Goal: Task Accomplishment & Management: Manage account settings

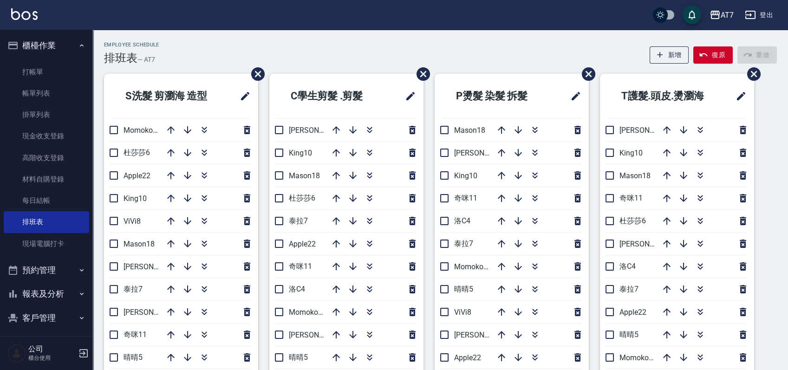
click at [370, 236] on button "button" at bounding box center [370, 244] width 22 height 22
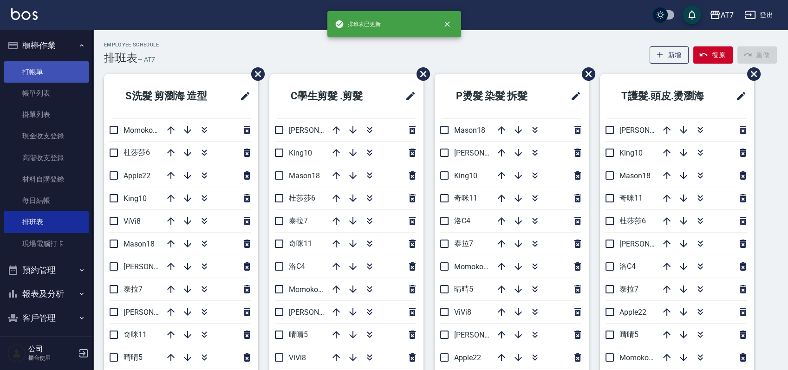
click at [58, 73] on link "打帳單" at bounding box center [46, 71] width 85 height 21
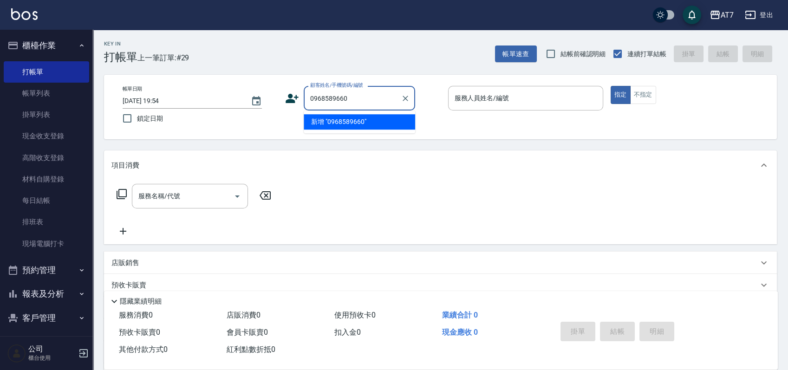
type input "0968589660"
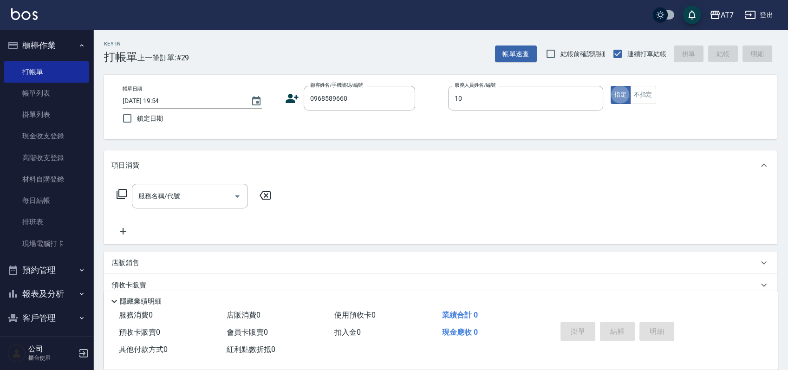
type input "[PERSON_NAME]-10"
type button "true"
type input "401"
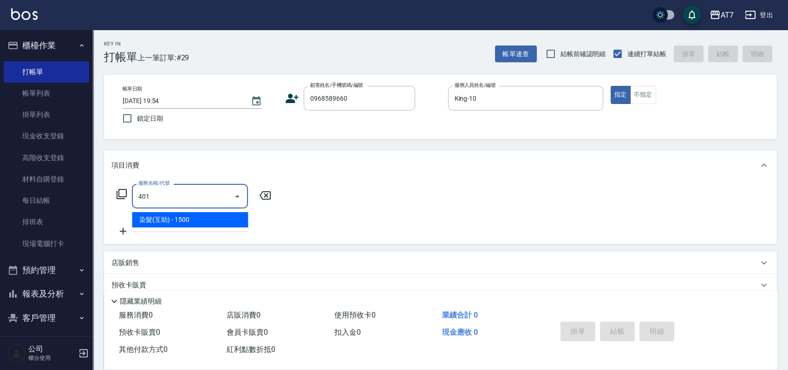
type input "150"
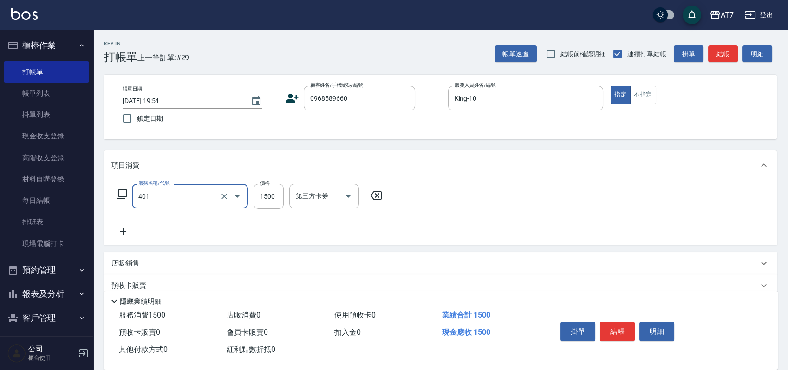
type input "染髮(互助)(401)"
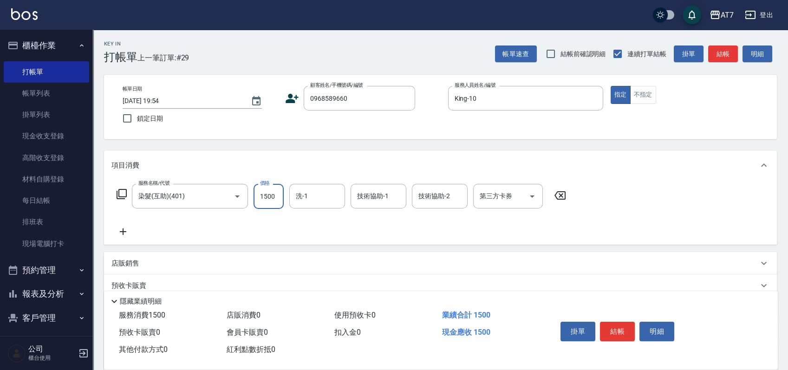
type input "1"
type input "0"
type input "100"
type input "10"
type input "1000"
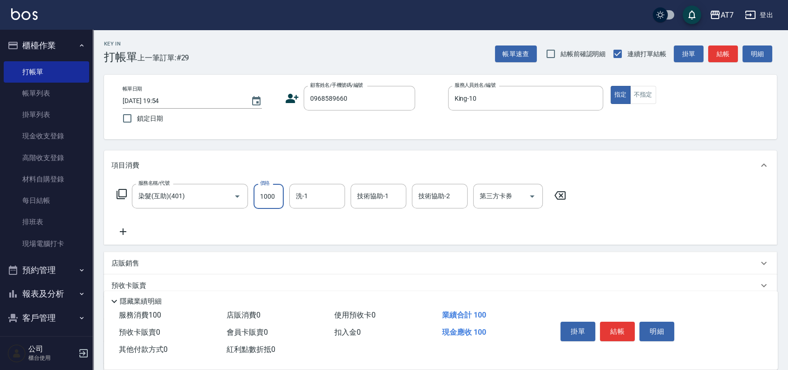
type input "100"
type input "1000"
type input "Ivy-36"
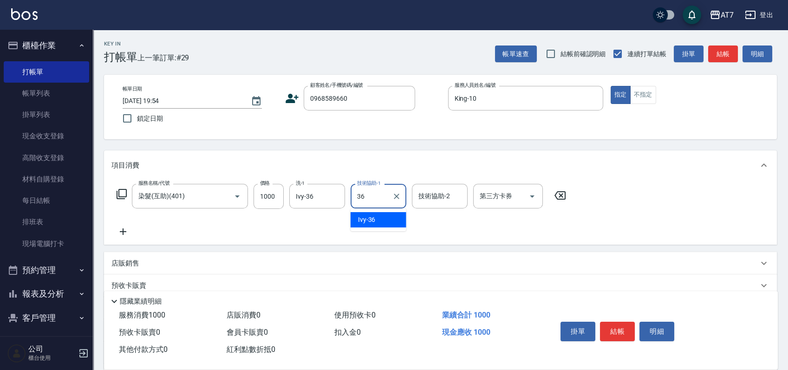
type input "Ivy-36"
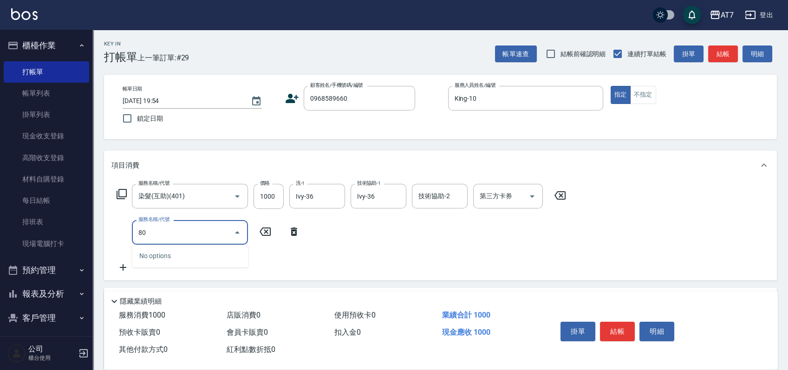
type input "807"
type input "200"
type input "髮原素去角質深層(互助)(807)"
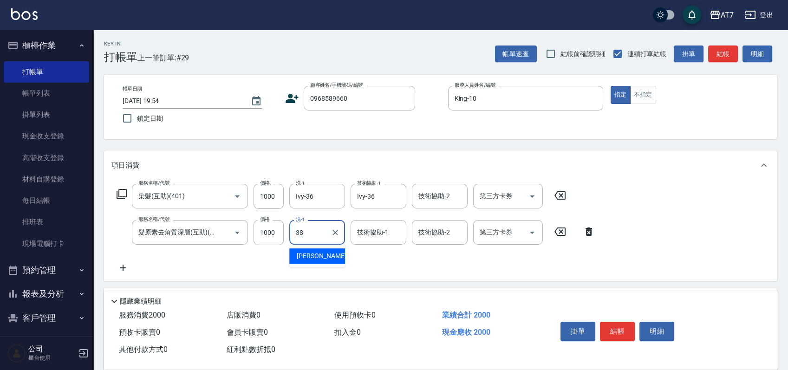
type input "[PERSON_NAME]-38"
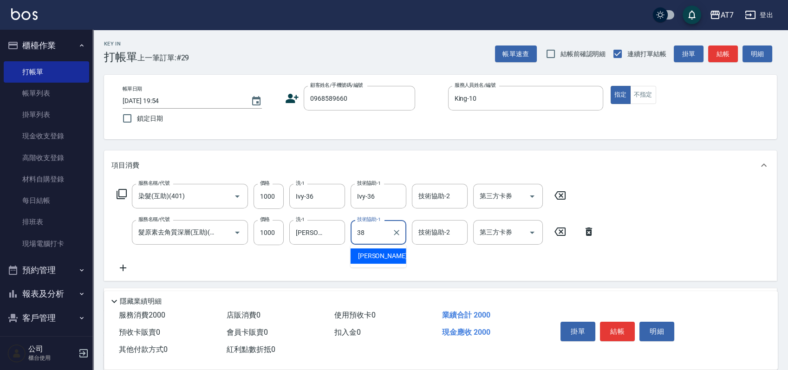
type input "[PERSON_NAME]-38"
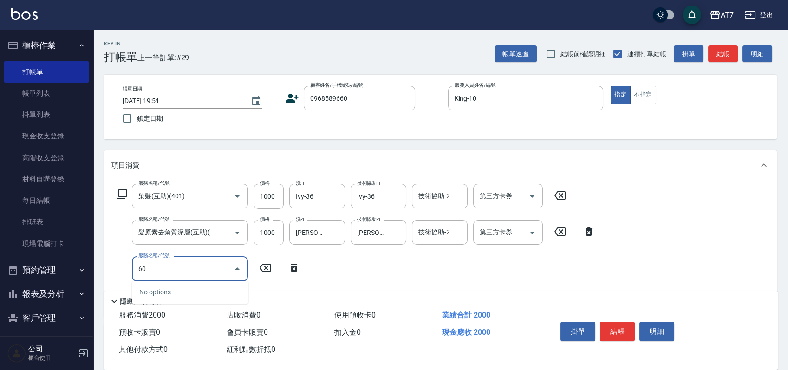
type input "605"
type input "300"
type input "順子護髮(助(605)"
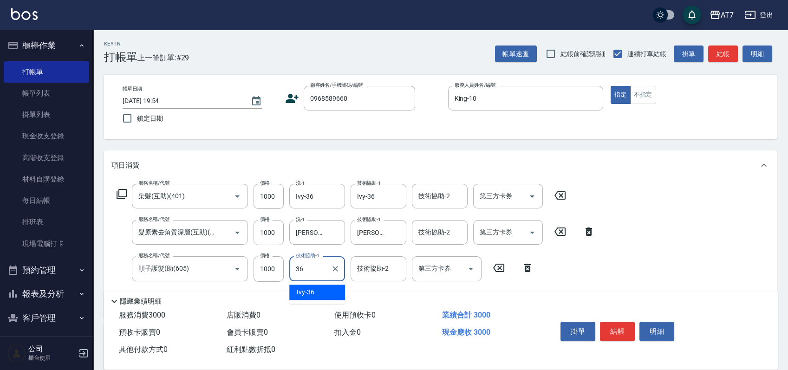
type input "Ivy-36"
click at [123, 193] on icon at bounding box center [121, 194] width 11 height 11
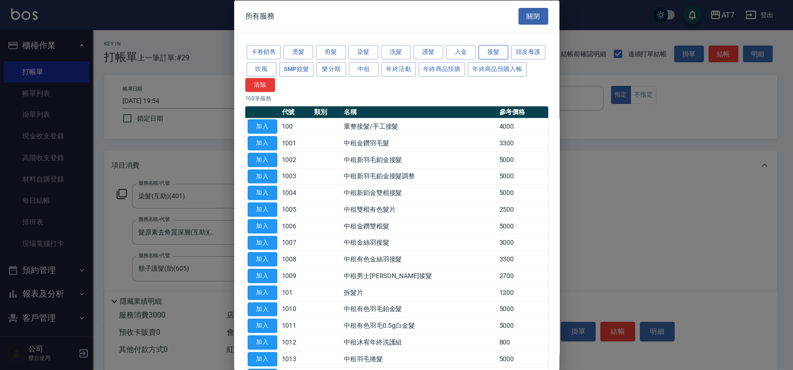
click at [502, 52] on button "接髮" at bounding box center [493, 52] width 30 height 14
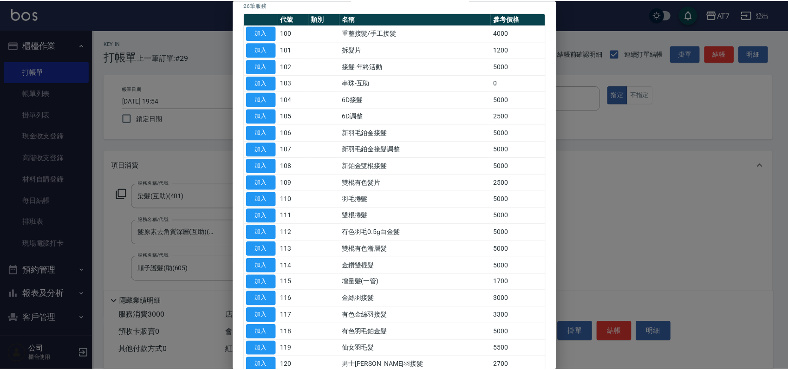
scroll to position [46, 0]
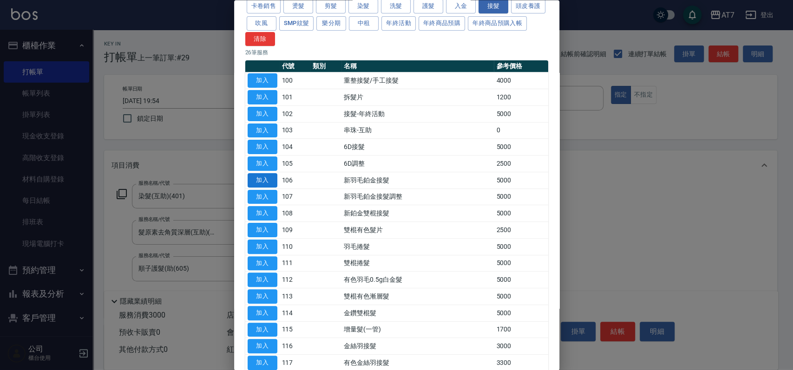
click at [261, 180] on button "加入" at bounding box center [263, 180] width 30 height 14
type input "800"
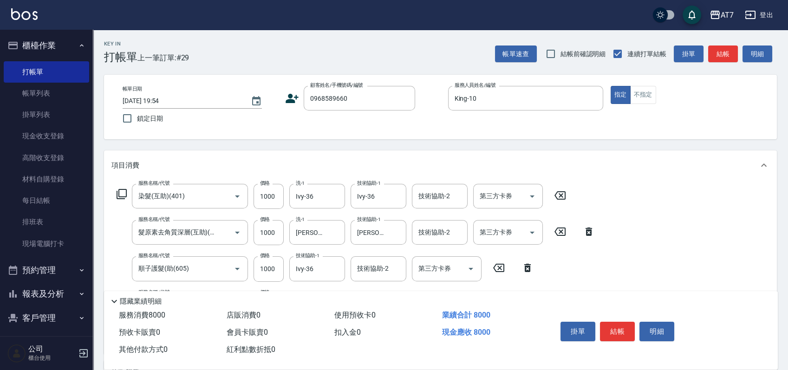
scroll to position [124, 0]
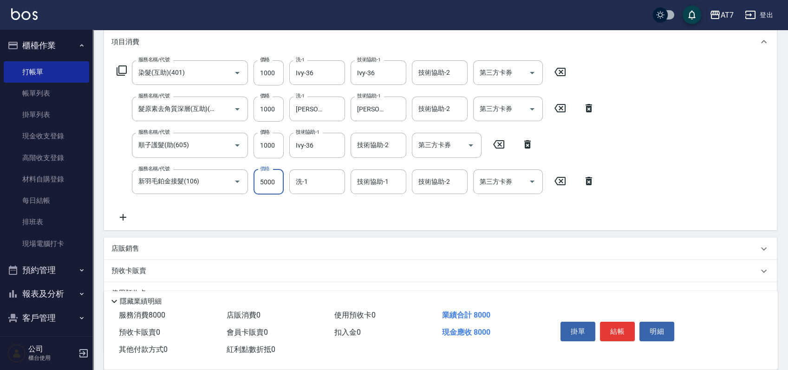
click at [265, 183] on input "5000" at bounding box center [269, 182] width 30 height 25
type input "0"
type input "300"
type input "886"
type input "380"
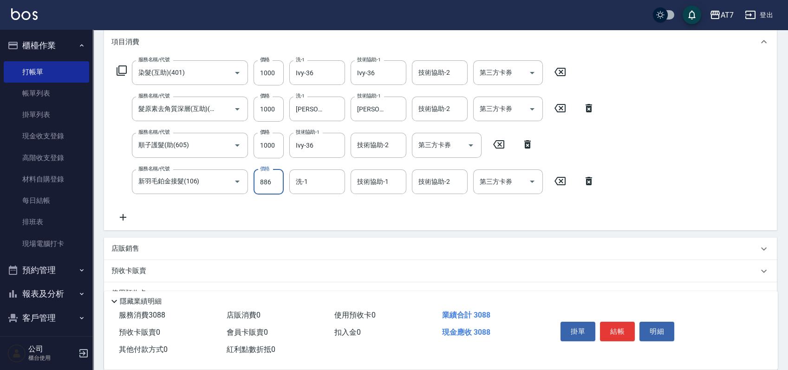
type input "8860"
type input "1180"
type input "8860"
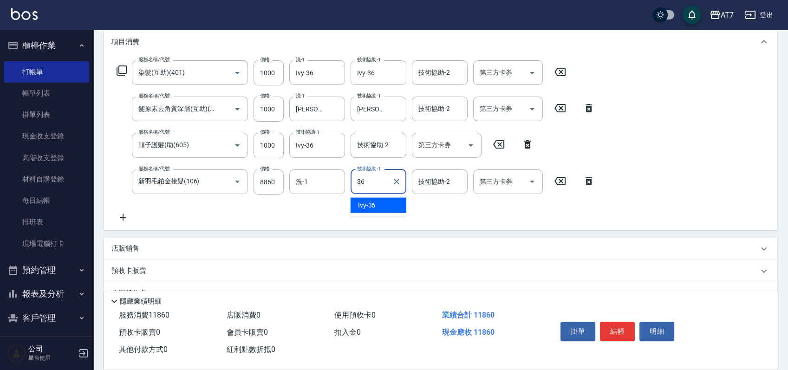
type input "Ivy-36"
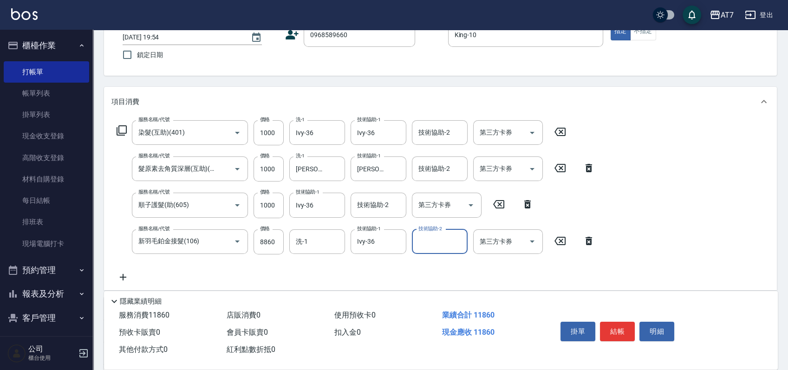
scroll to position [0, 0]
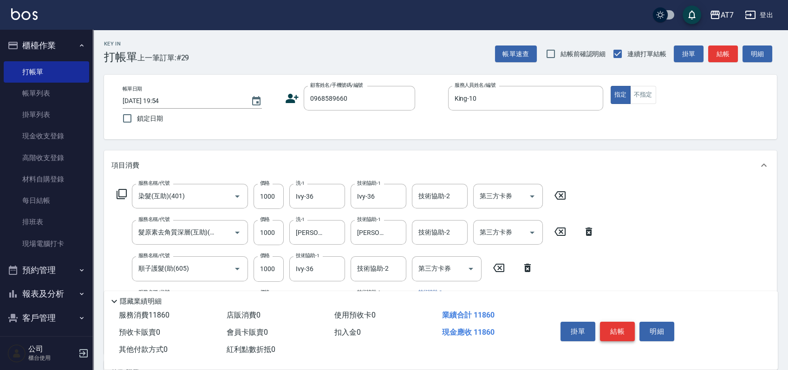
click at [620, 329] on button "結帳" at bounding box center [617, 332] width 35 height 20
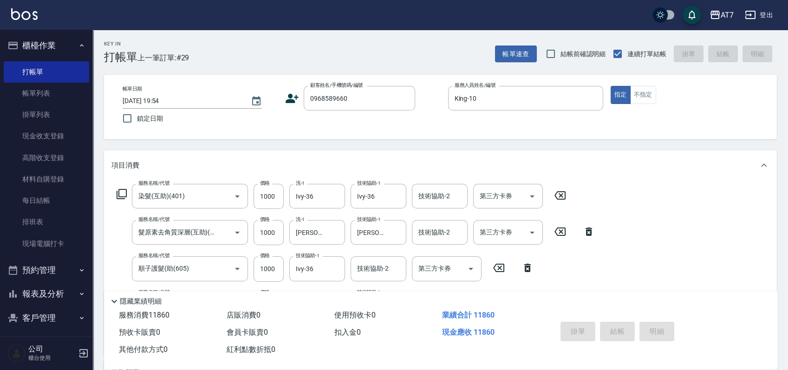
type input "2025/09/22 19:55"
type input "0"
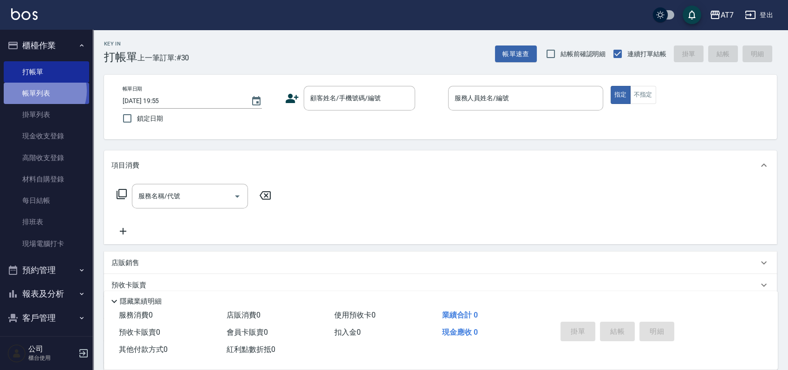
click at [41, 91] on link "帳單列表" at bounding box center [46, 93] width 85 height 21
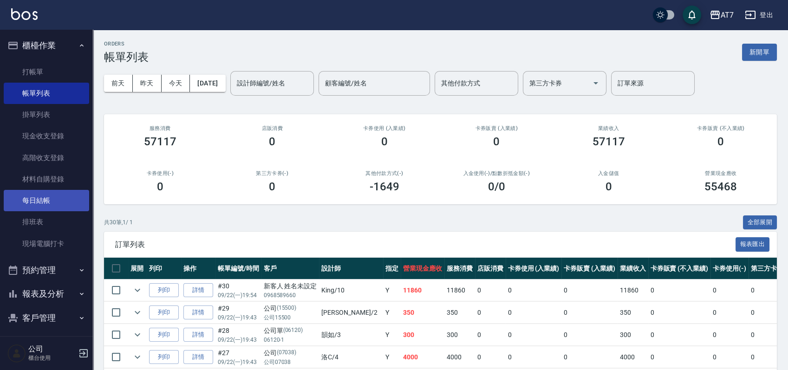
click at [42, 206] on link "每日結帳" at bounding box center [46, 200] width 85 height 21
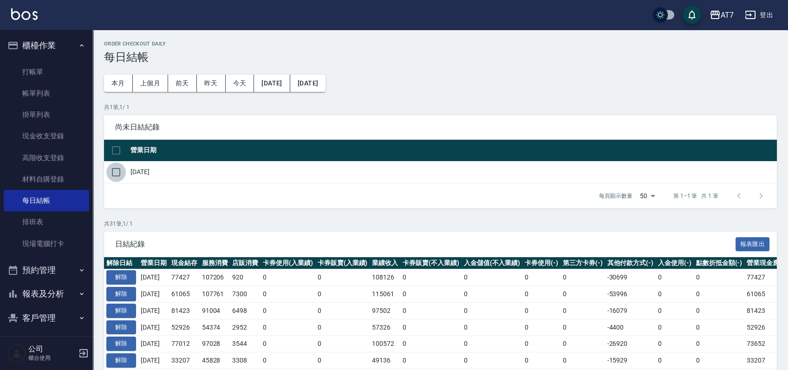
click at [120, 175] on input "checkbox" at bounding box center [116, 173] width 20 height 20
checkbox input "true"
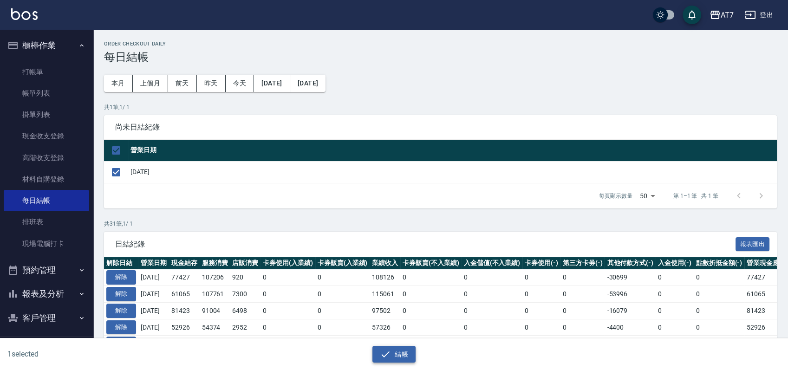
click at [385, 356] on icon "button" at bounding box center [386, 354] width 8 height 6
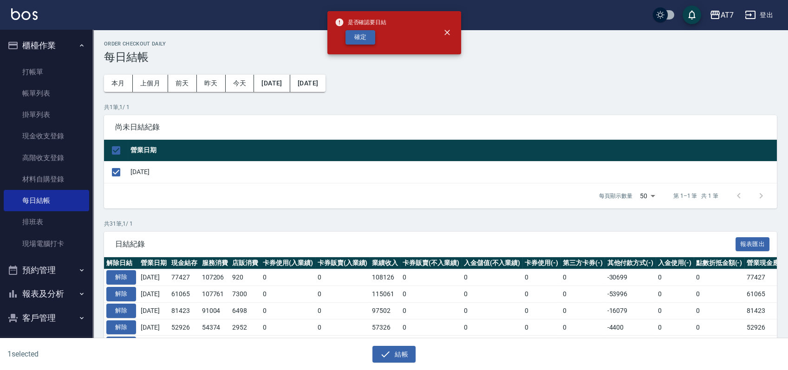
click at [353, 32] on button "確定" at bounding box center [361, 37] width 30 height 14
checkbox input "false"
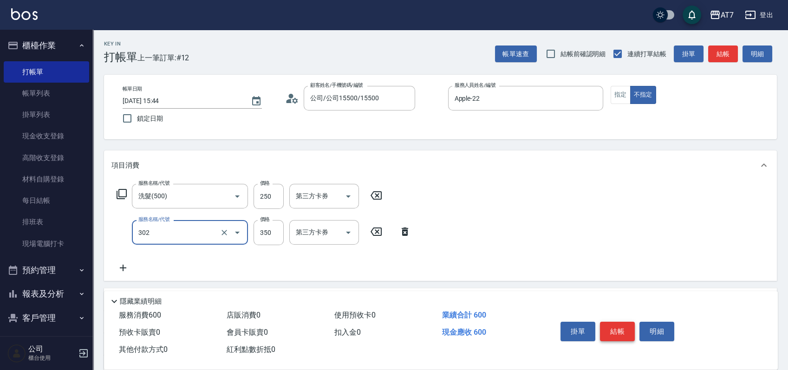
type input "剪髮(302)"
click at [619, 326] on button "結帳" at bounding box center [617, 332] width 35 height 20
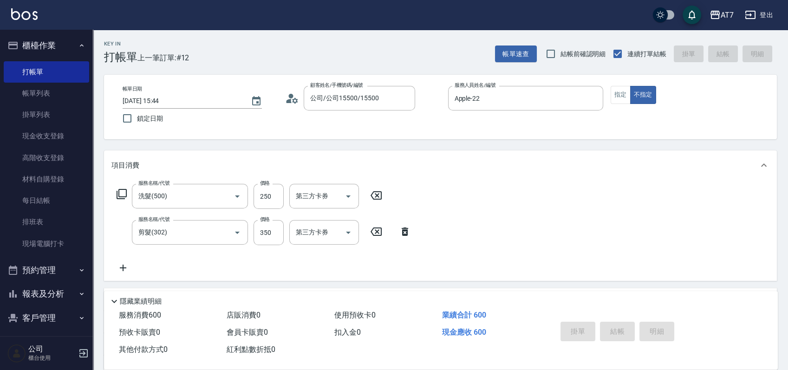
type input "[DATE] 19:39"
type input "0"
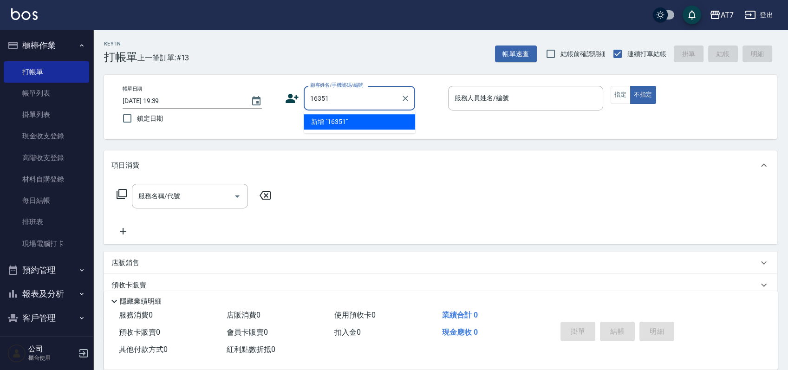
type input "16351"
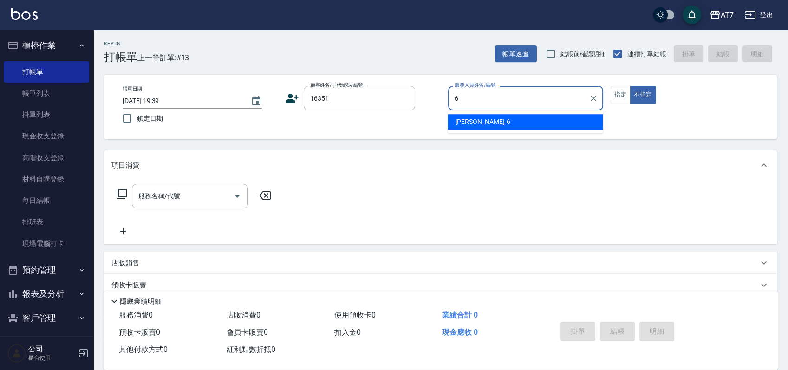
type input "[PERSON_NAME]-6"
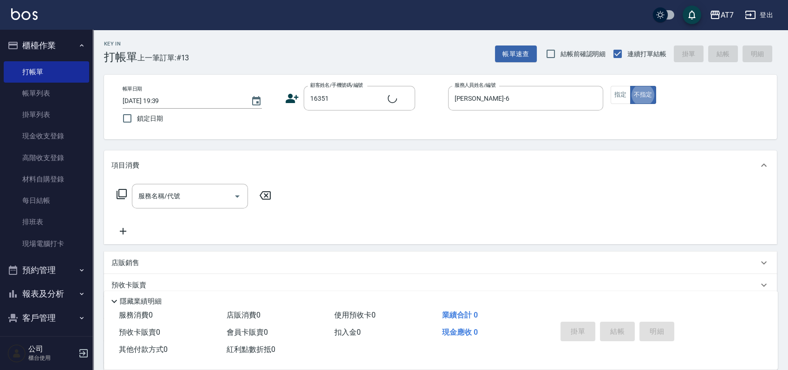
type button "false"
type input "公司/公司16351/16351"
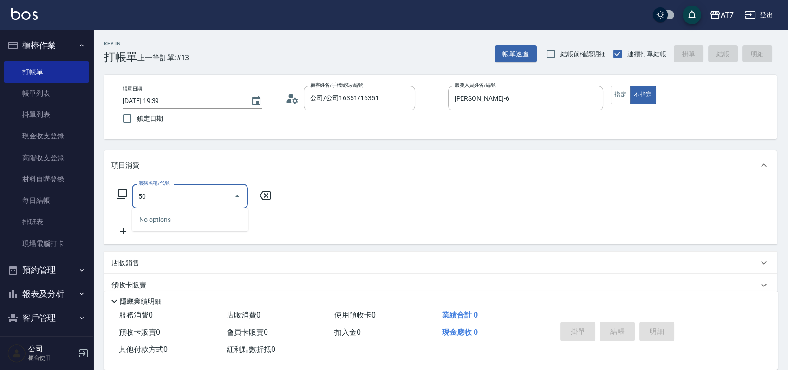
type input "500"
type input "30"
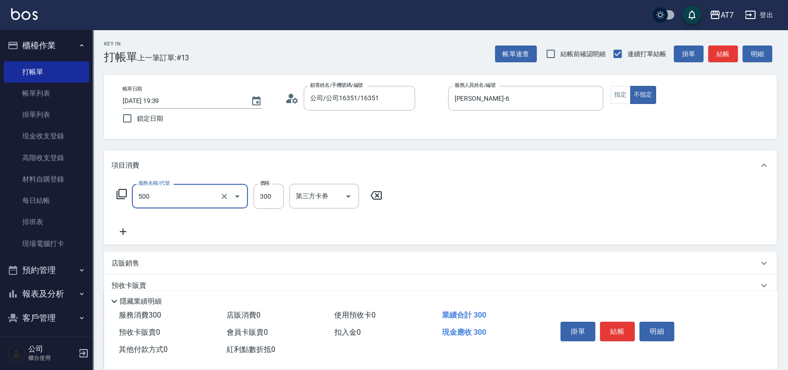
type input "洗髮(500)"
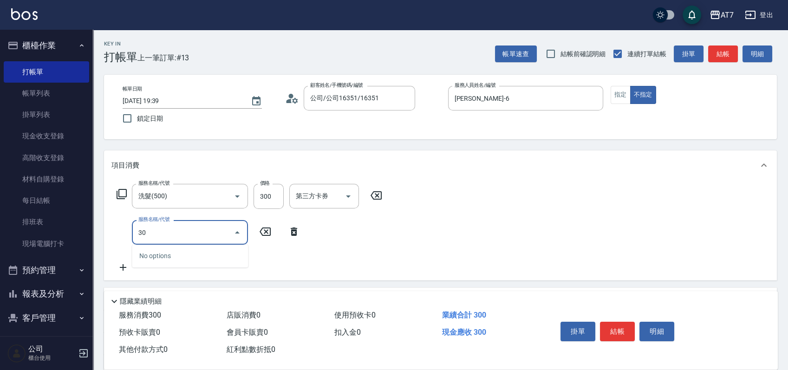
type input "303"
type input "70"
type input "A級剪髮(303)"
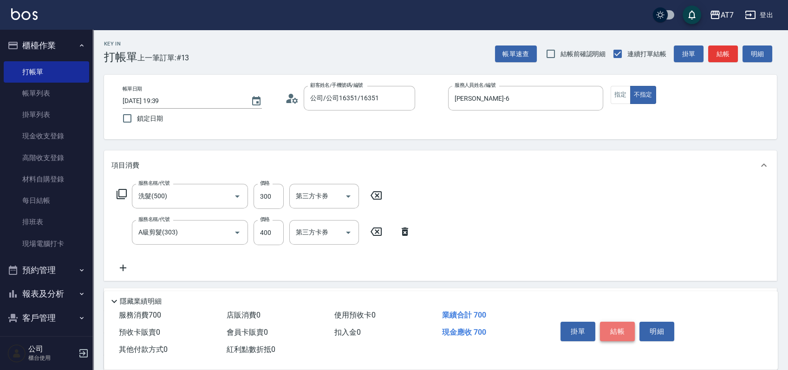
click at [621, 333] on button "結帳" at bounding box center [617, 332] width 35 height 20
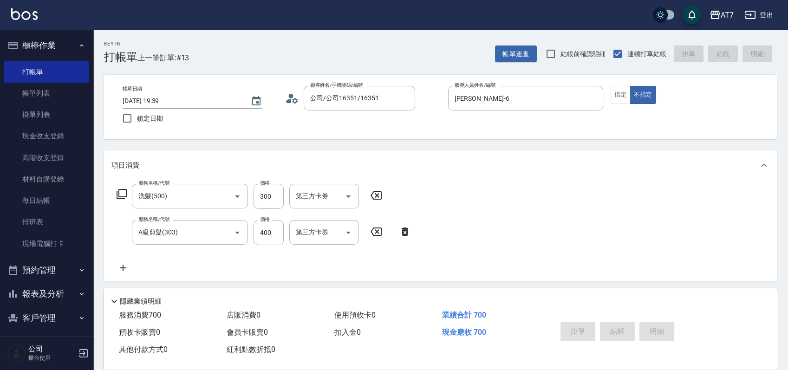
type input "[DATE] 19:40"
type input "0"
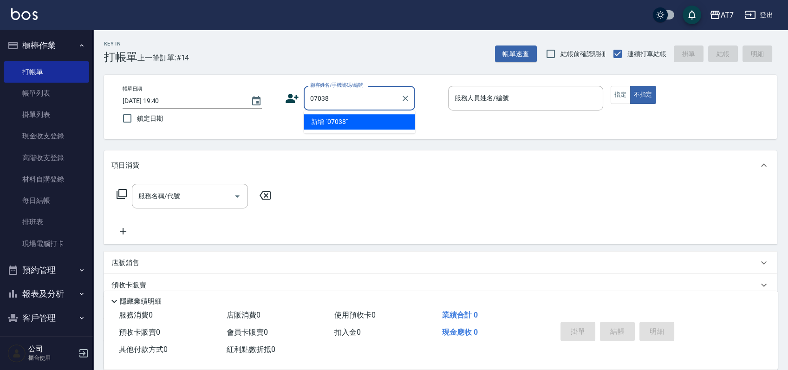
type input "07038"
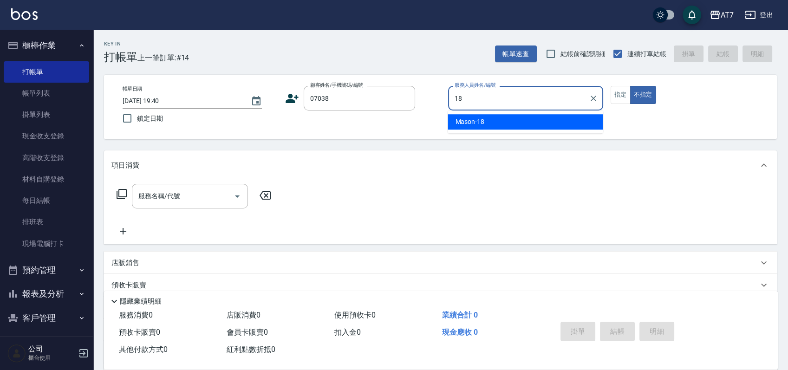
type input "Mason-18"
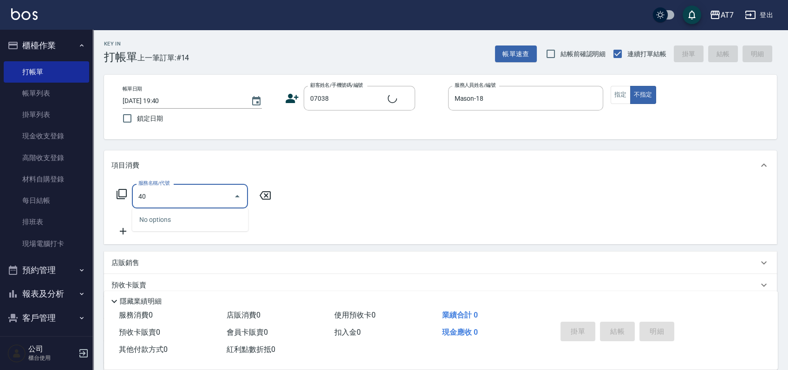
type input "401"
type input "公司/公司07038/07038"
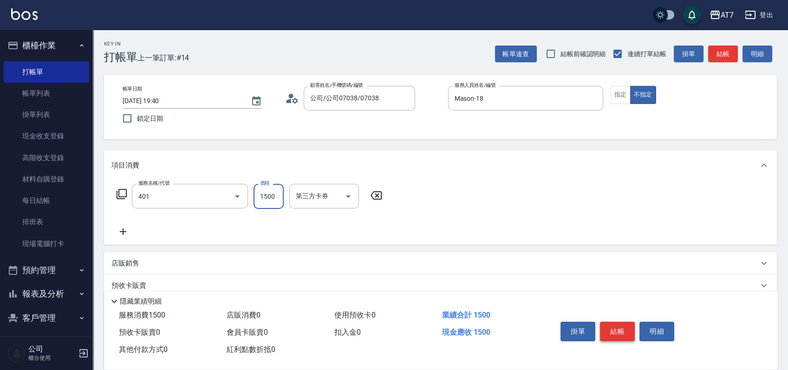
type input "染髮(互助)(401)"
type input "150"
type input "1"
type input "0"
type input "159"
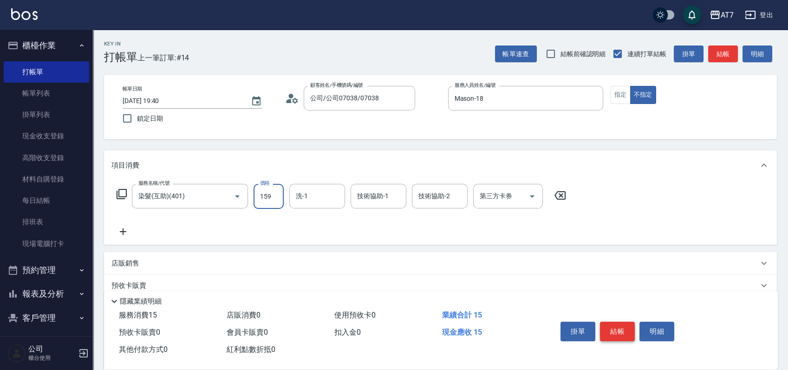
type input "10"
type input "1599"
type input "150"
type input "1599"
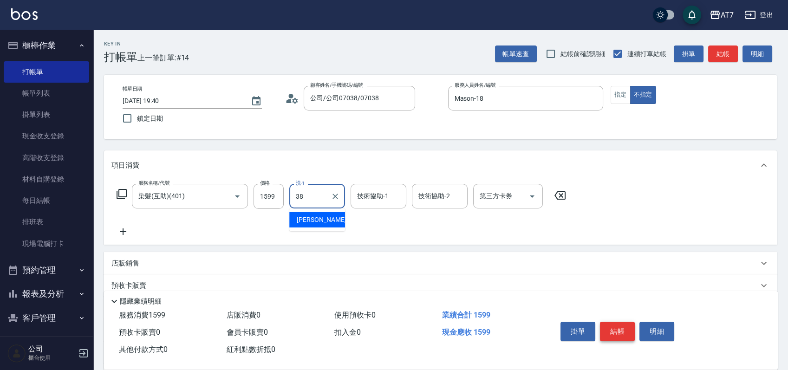
type input "[PERSON_NAME]-38"
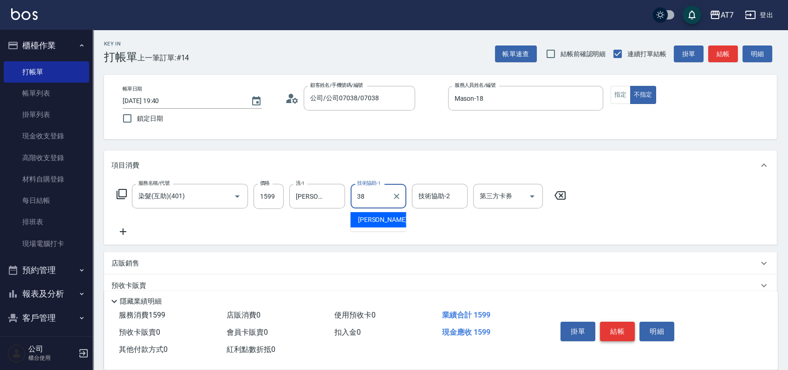
type input "[PERSON_NAME]-38"
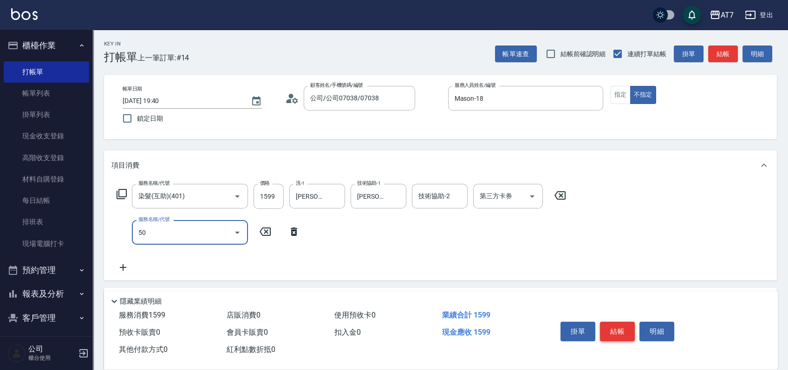
type input "504"
type input "160"
type input "潤絲(504)"
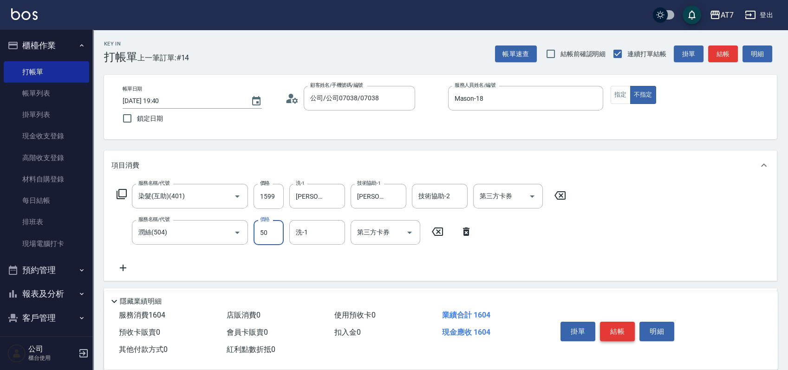
type input "50"
type input "[PERSON_NAME]-38"
click at [621, 87] on button "指定" at bounding box center [621, 95] width 20 height 18
click at [614, 324] on button "結帳" at bounding box center [617, 332] width 35 height 20
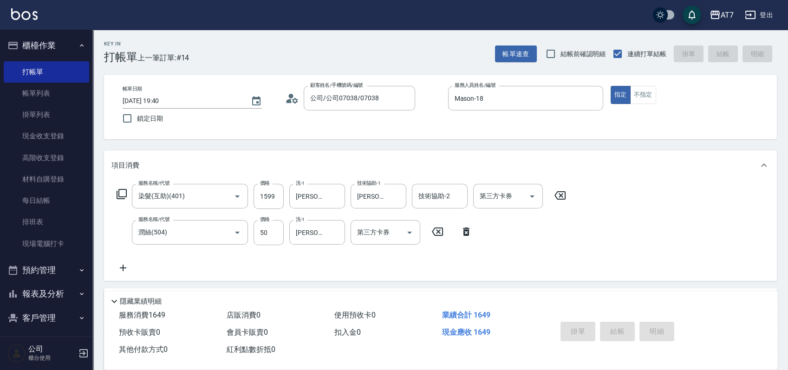
type input "0"
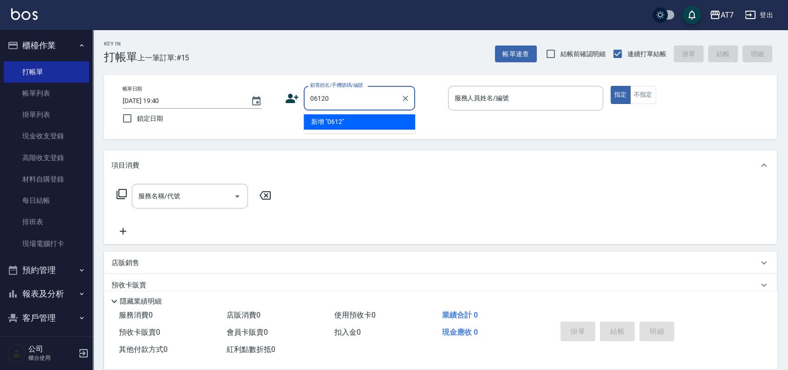
type input "06120"
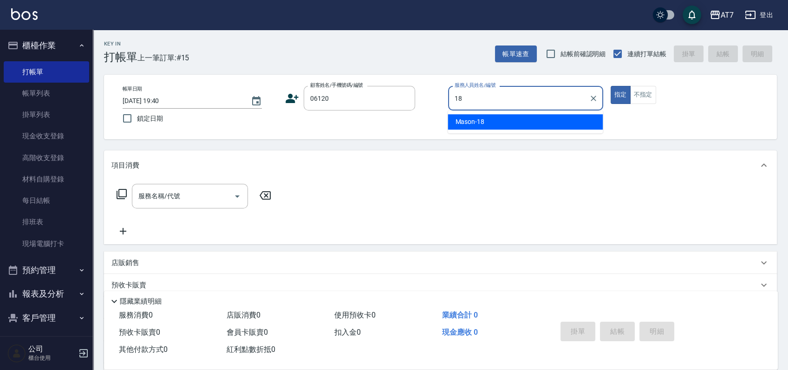
type input "Mason-18"
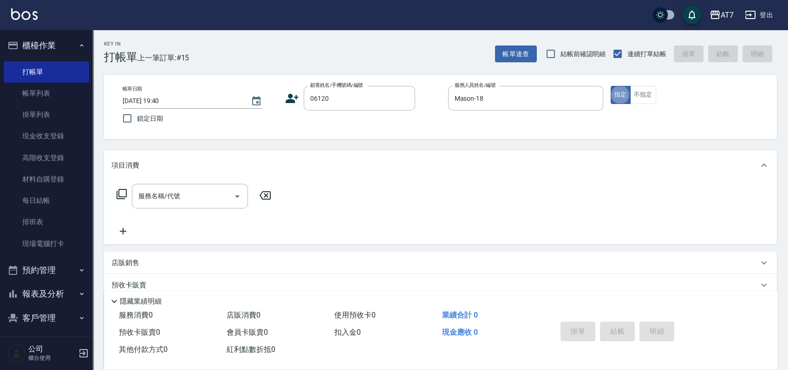
type button "true"
type input "公司單/06120-1/06120"
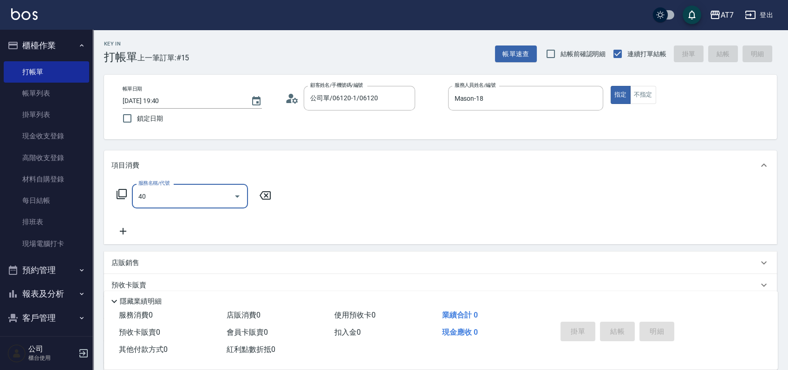
type input "401"
type input "150"
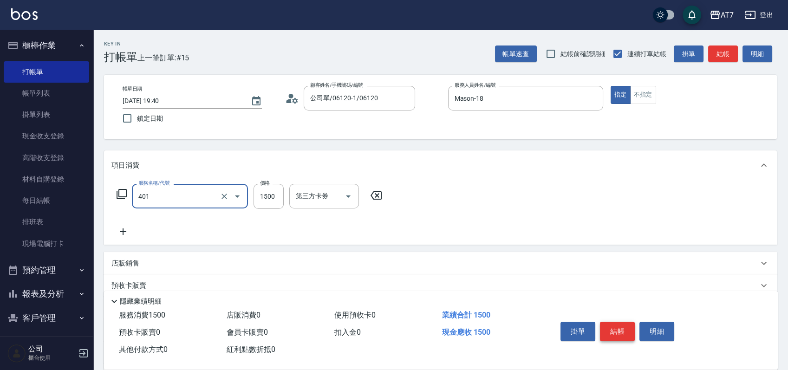
type input "染髮(互助)(401)"
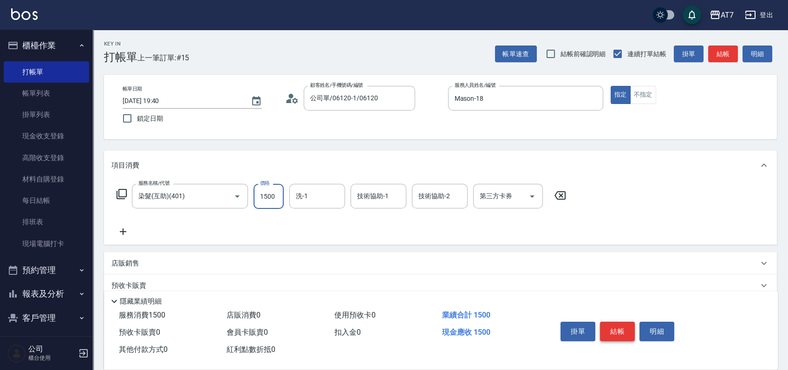
type input "1"
type input "0"
type input "159"
type input "10"
type input "1599"
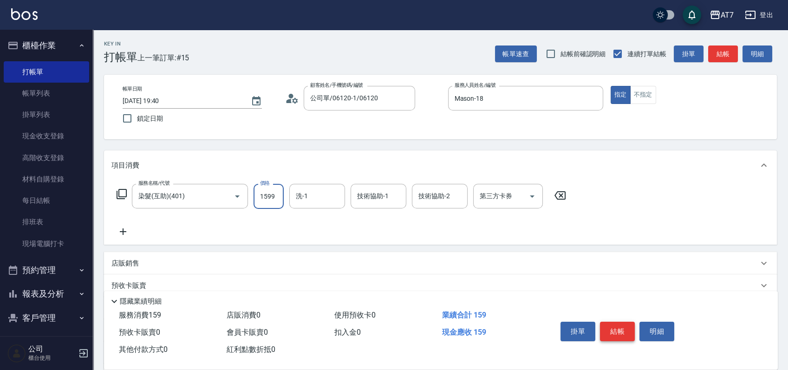
type input "150"
type input "1599"
type input "[PERSON_NAME]-38"
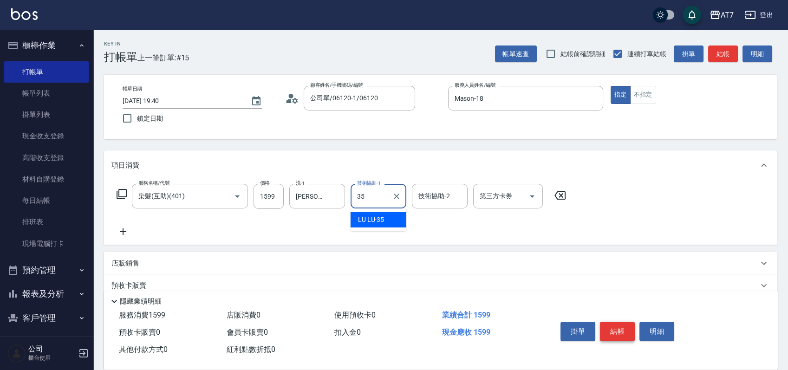
type input "LU LU-35"
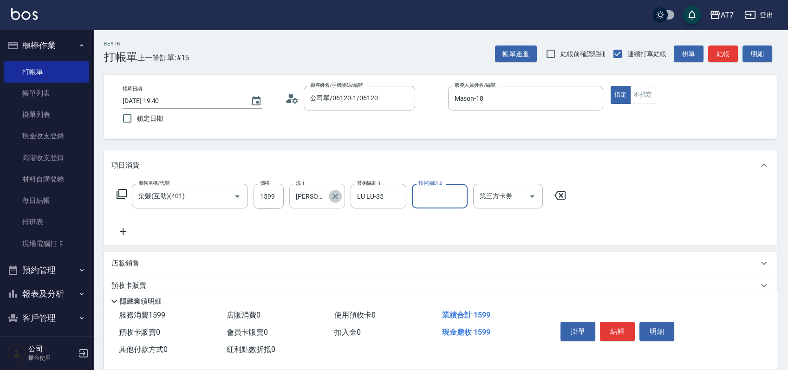
click at [336, 194] on icon "Clear" at bounding box center [335, 196] width 9 height 9
type input "LU LU-35"
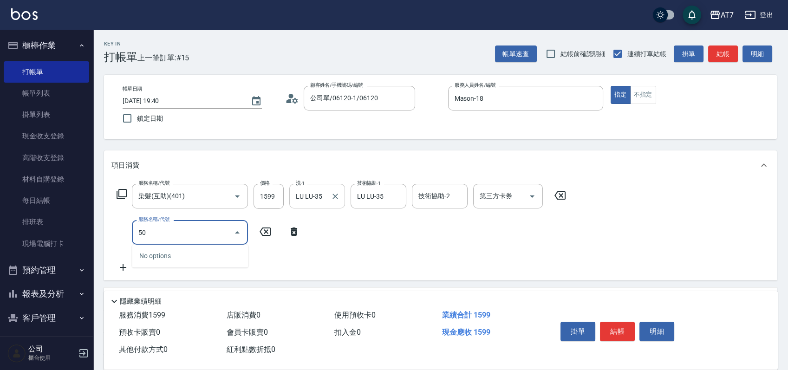
type input "504"
type input "160"
type input "潤絲(504)"
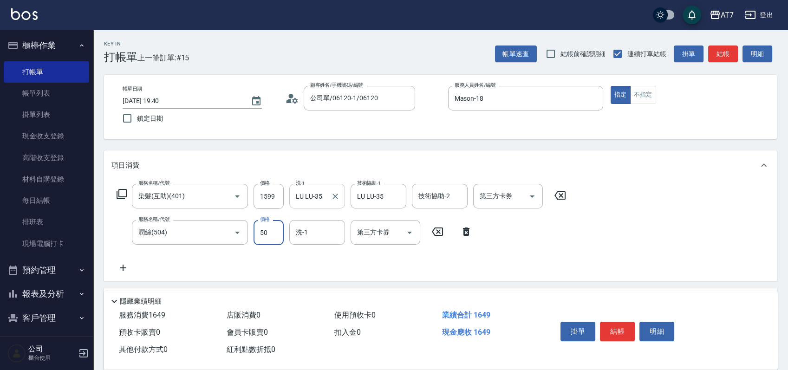
type input "50"
type input "LU LU-35"
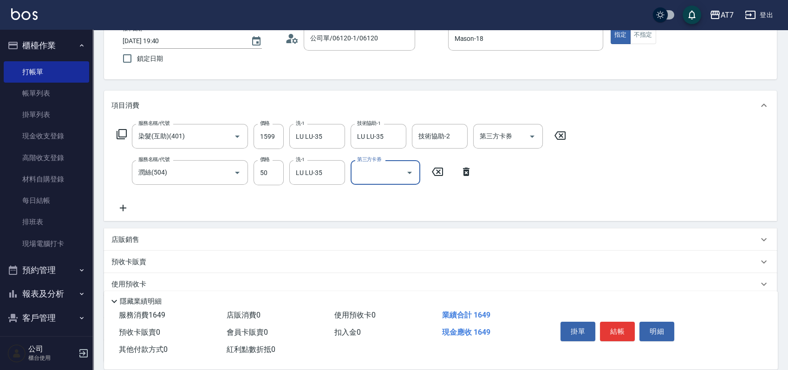
scroll to position [140, 0]
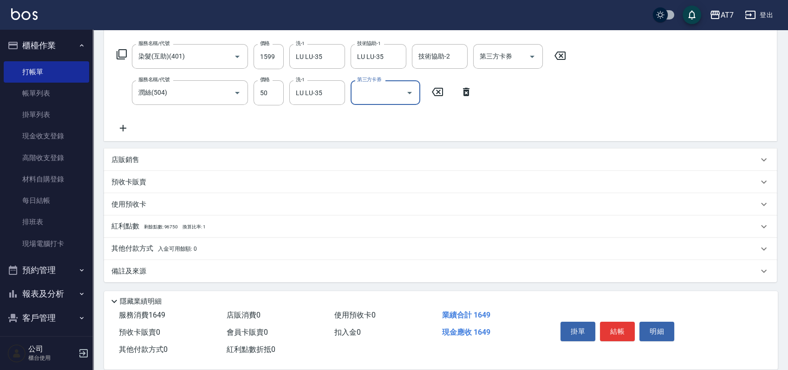
click at [233, 253] on div "其他付款方式 入金可用餘額: 0" at bounding box center [434, 249] width 647 height 10
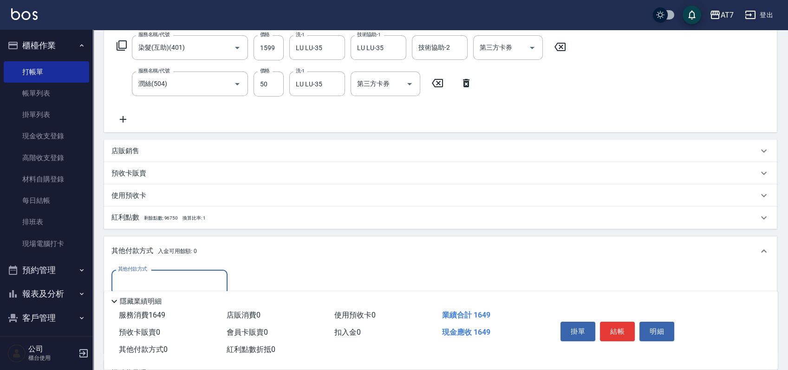
scroll to position [0, 0]
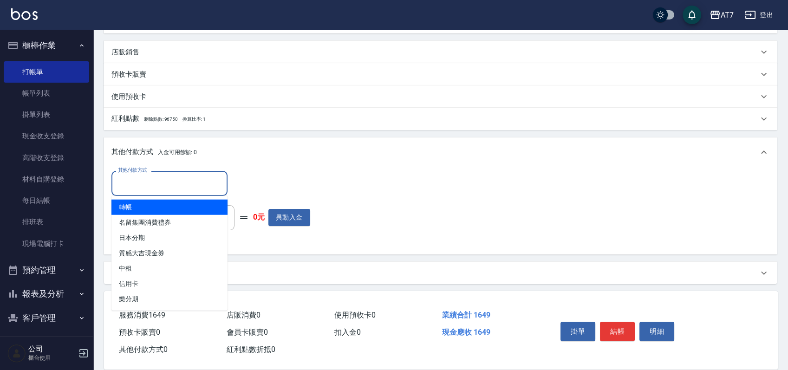
click at [175, 189] on input "其他付款方式" at bounding box center [170, 183] width 108 height 16
click at [162, 203] on span "轉帳" at bounding box center [169, 207] width 116 height 15
type input "轉帳"
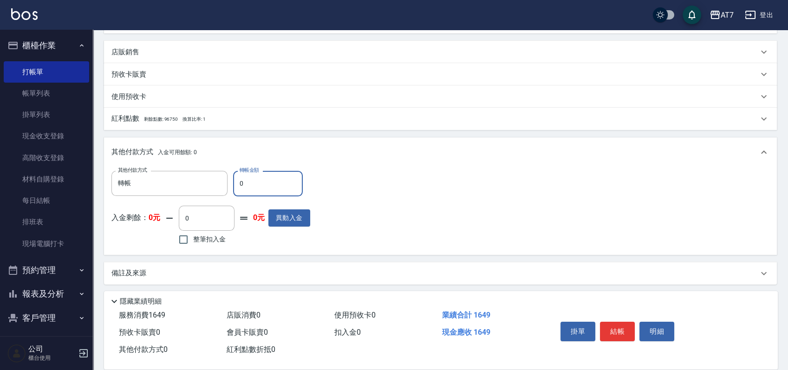
click at [239, 188] on input "0" at bounding box center [268, 183] width 70 height 25
type input "160"
type input "140"
type input "1640"
type input "0"
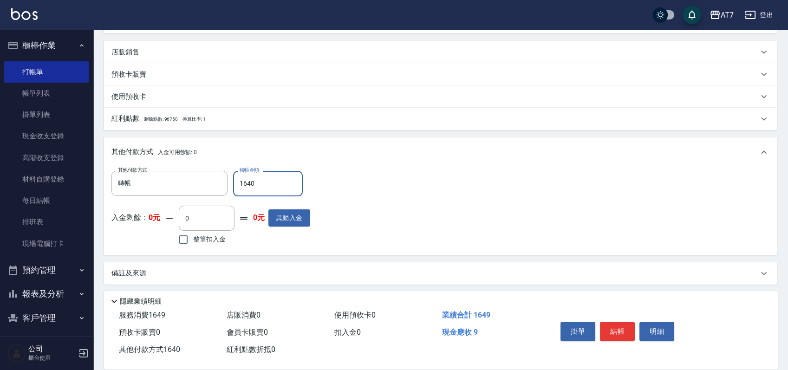
type input "164"
type input "140"
type input "1649"
type input "0"
type input "1649"
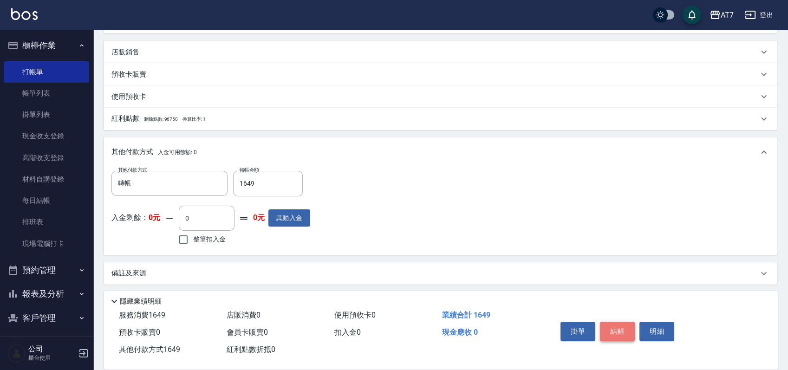
click at [625, 327] on button "結帳" at bounding box center [617, 332] width 35 height 20
type input "[DATE] 19:41"
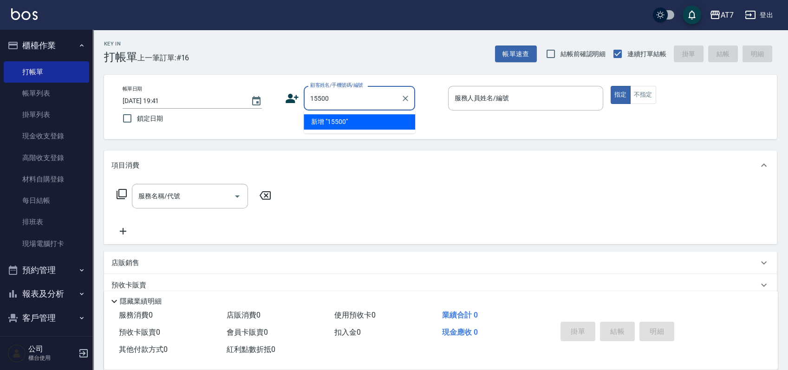
type input "15500"
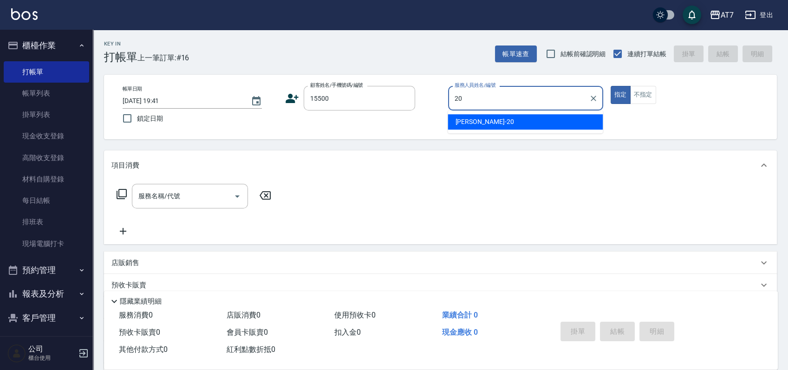
type input "[PERSON_NAME]-20"
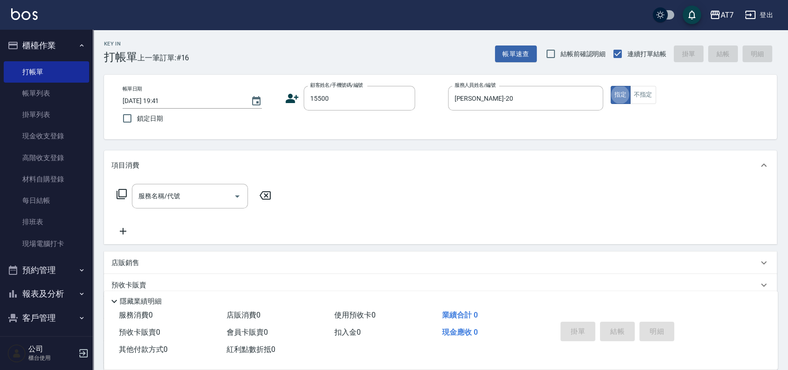
type input "公司/公司15500/15500"
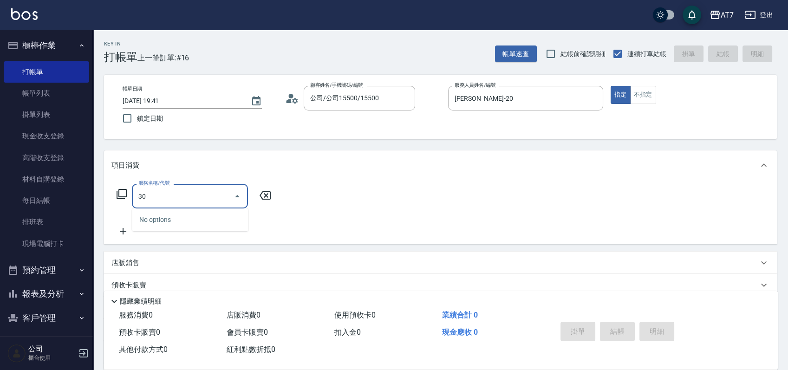
type input "302"
type input "30"
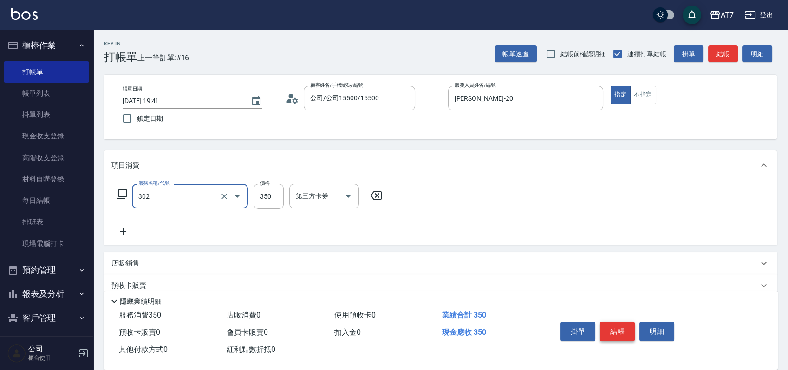
type input "剪髮(302)"
click at [625, 327] on button "結帳" at bounding box center [617, 332] width 35 height 20
type input "0"
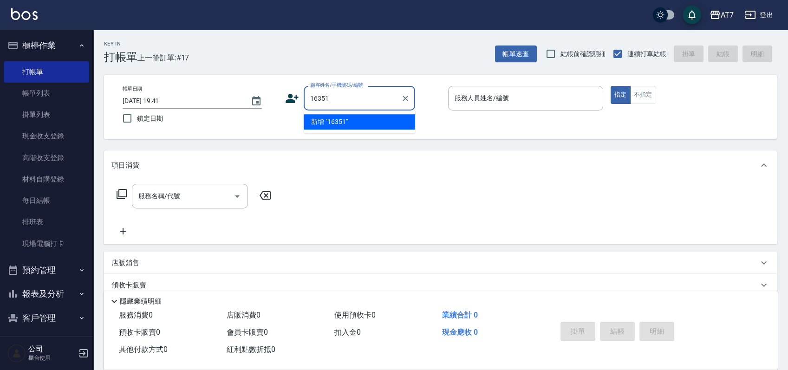
type input "16351"
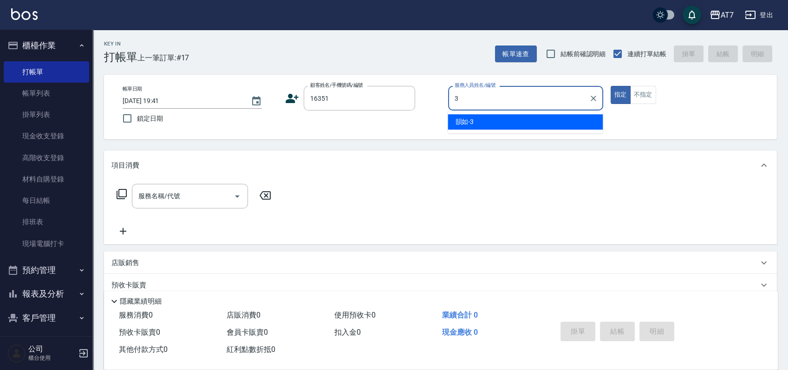
type input "韻如-3"
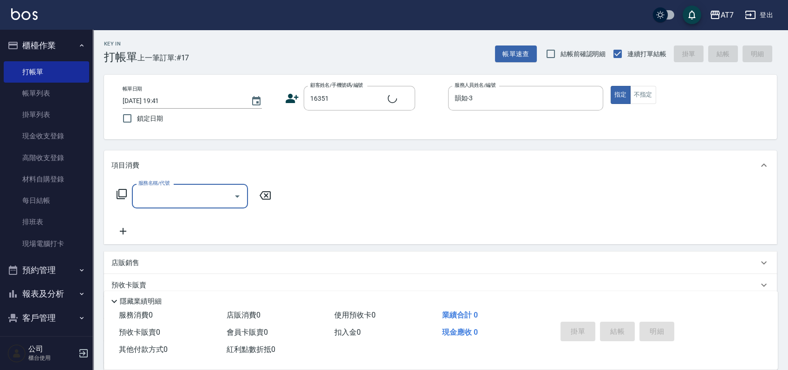
type input "公司/公司16351/16351"
type input "300"
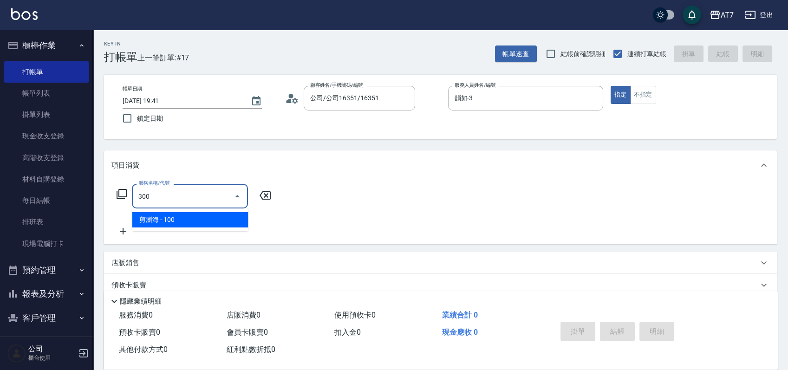
type input "10"
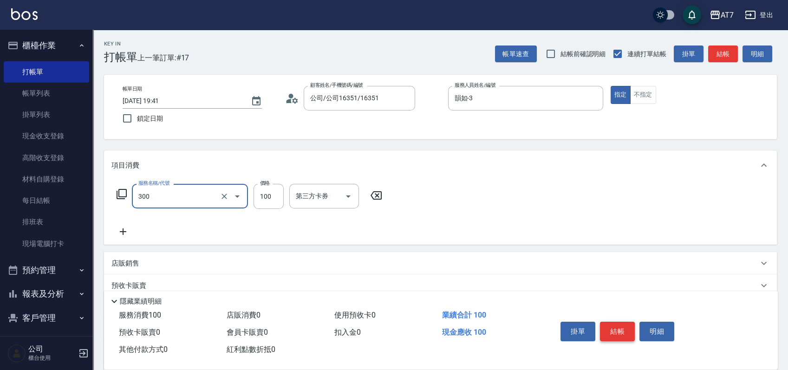
type input "剪瀏海(300)"
type input "0"
type input "200"
type input "20"
type input "200"
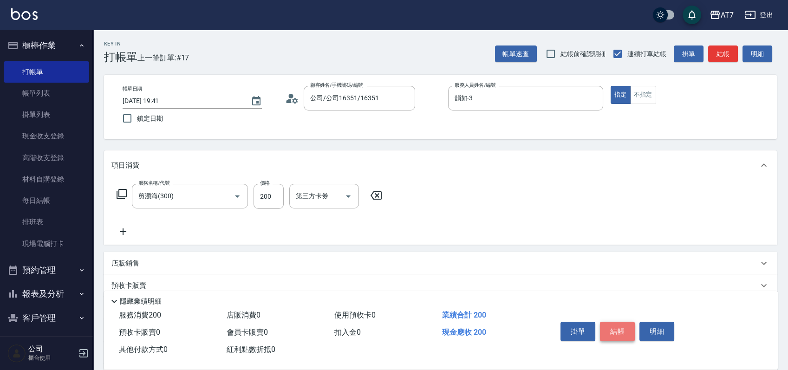
click at [625, 327] on button "結帳" at bounding box center [617, 332] width 35 height 20
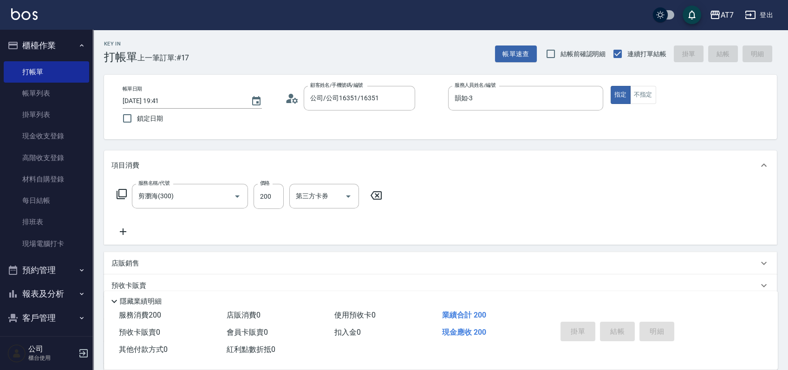
type input "0"
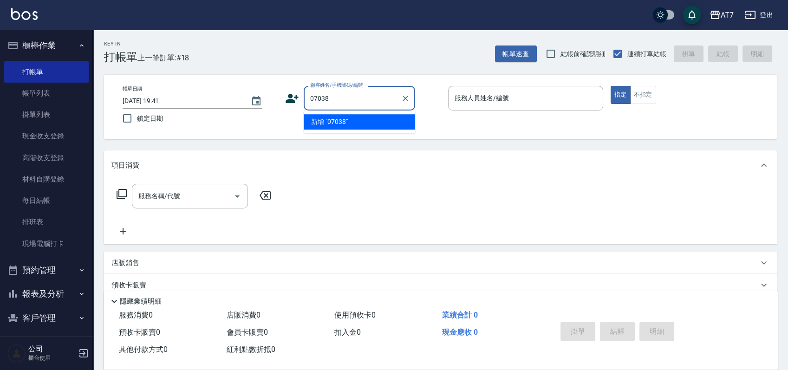
type input "07038"
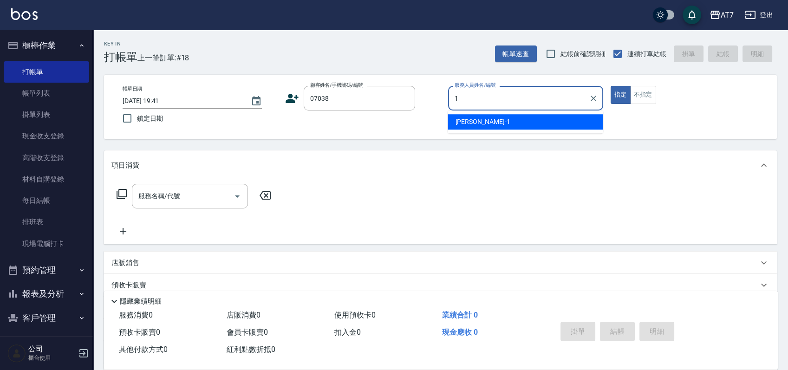
type input "[PERSON_NAME]-1"
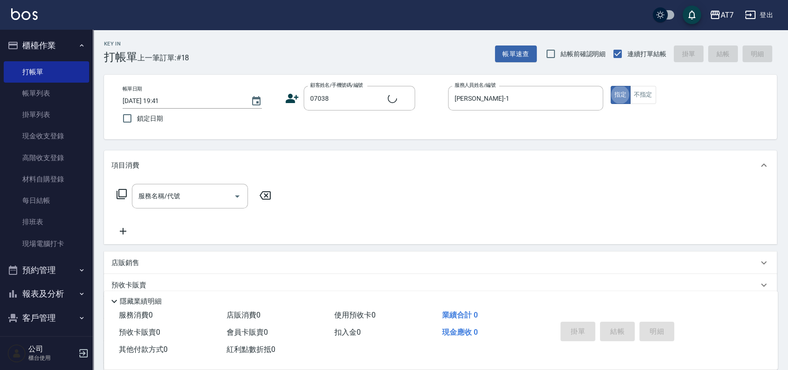
type input "公司/公司07038/07038"
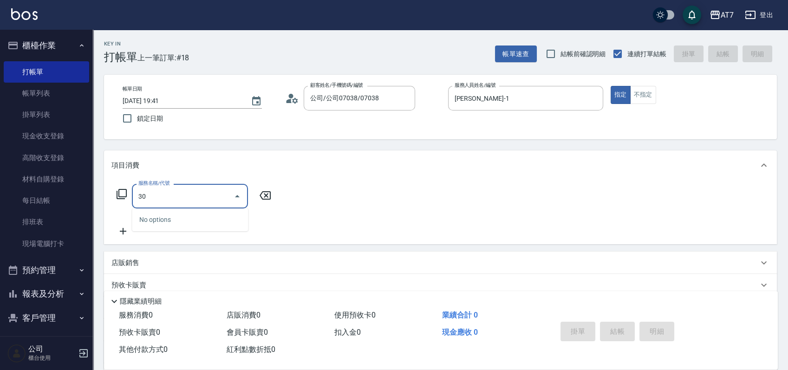
type input "301"
type input "30"
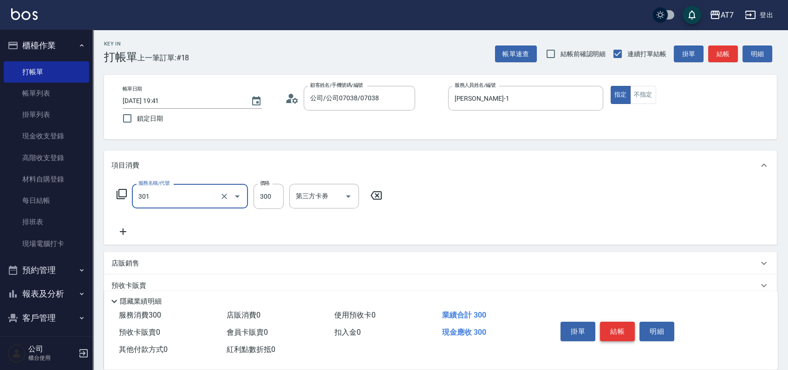
type input "學生剪髮(301)"
click at [625, 327] on button "結帳" at bounding box center [617, 332] width 35 height 20
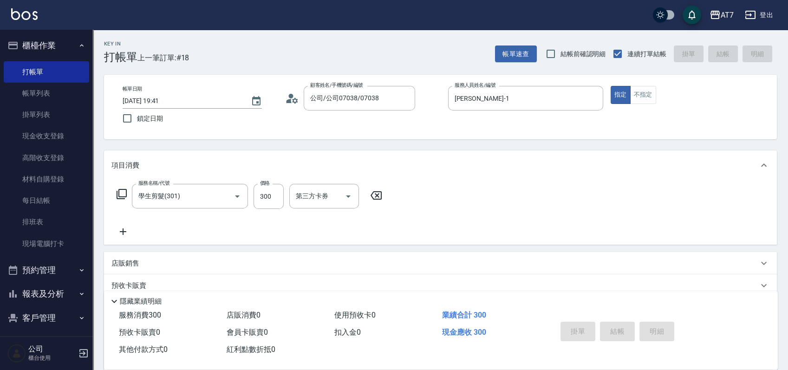
type input "0"
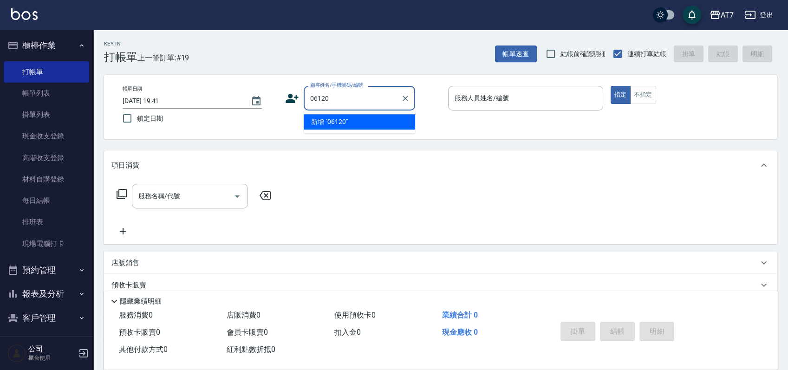
type input "06120"
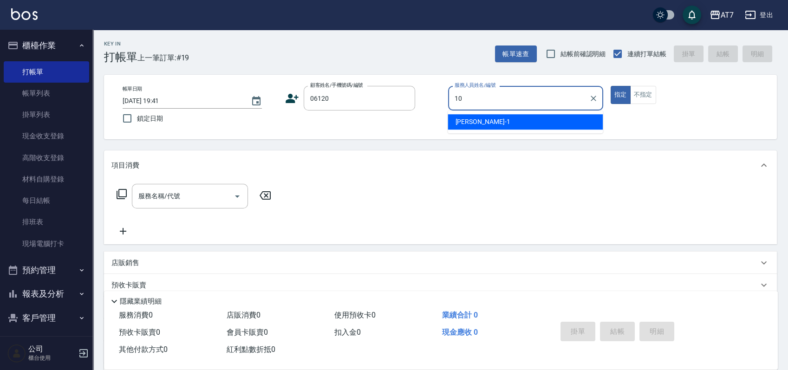
type input "[PERSON_NAME]-10"
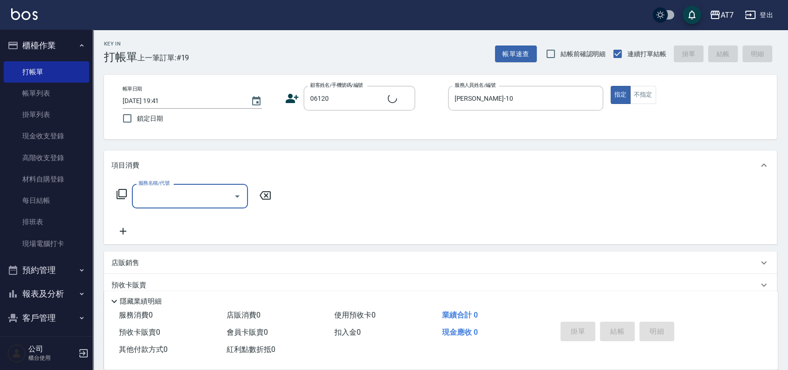
type input "公司單/06120-1/06120"
type input "501"
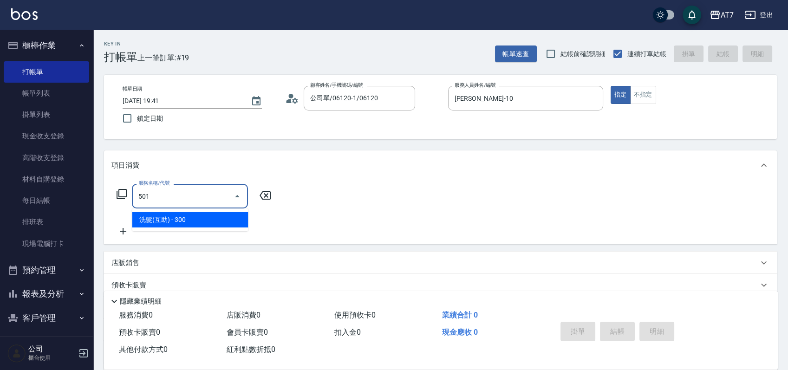
type input "30"
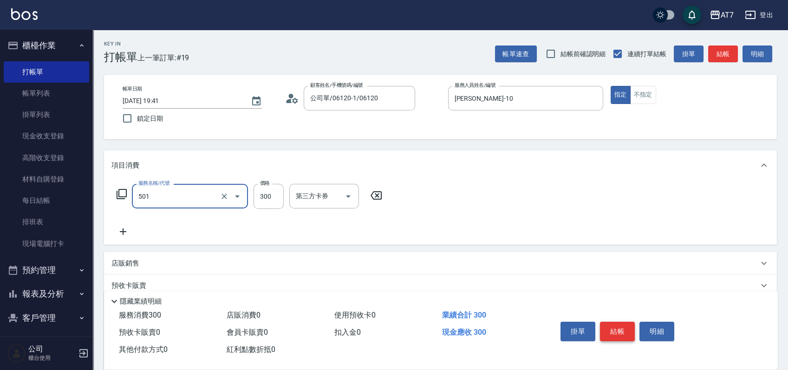
type input "洗髮(互助)(501)"
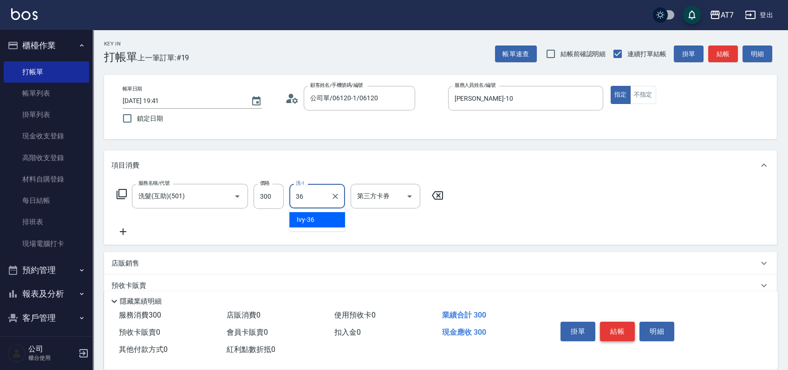
type input "Ivy-36"
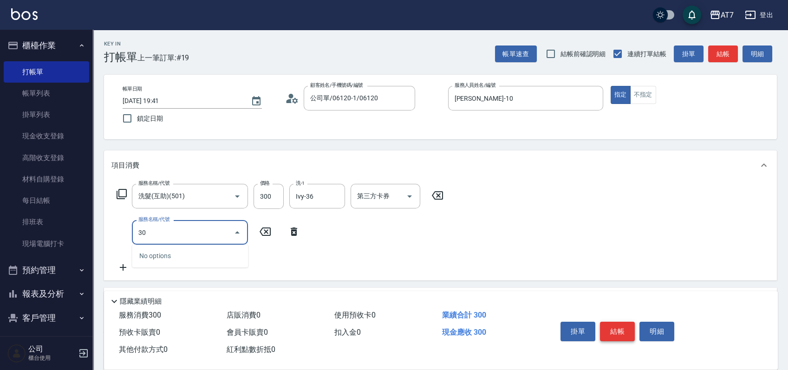
type input "301"
type input "60"
type input "學生剪髮(301)"
click at [625, 327] on button "結帳" at bounding box center [617, 332] width 35 height 20
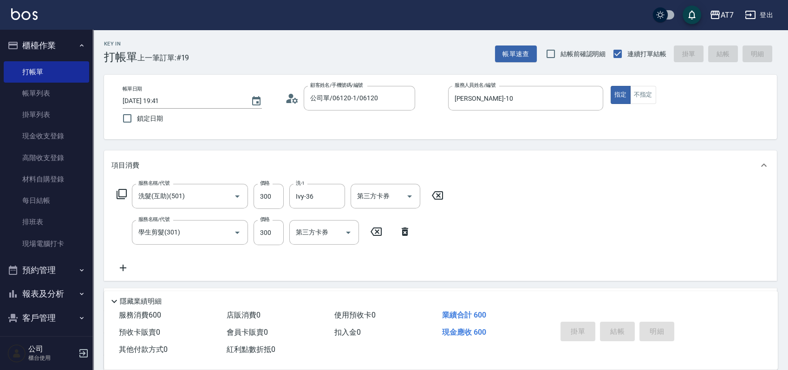
type input "0"
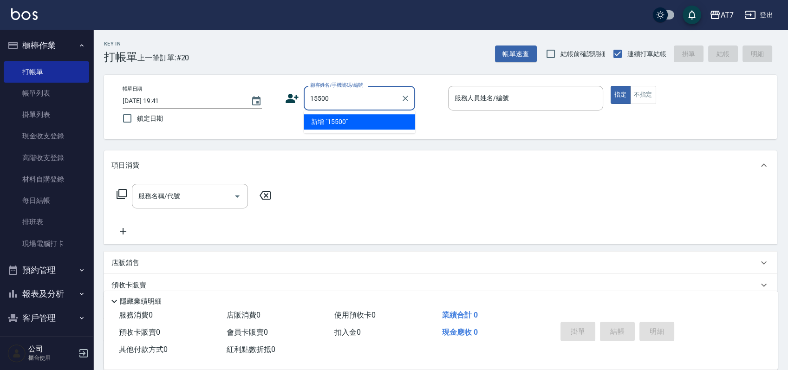
type input "15500"
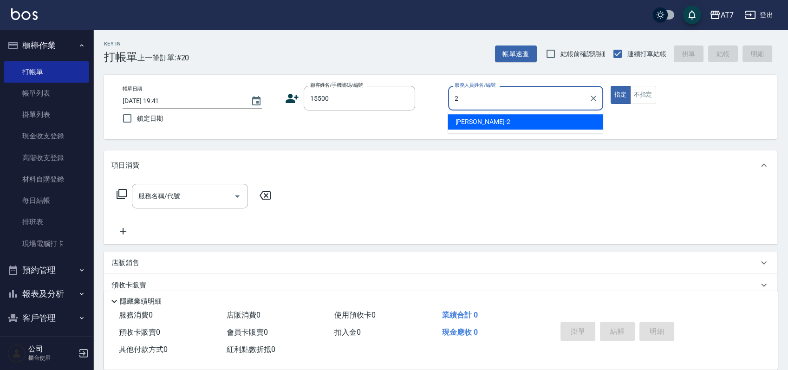
type input "[PERSON_NAME]-2"
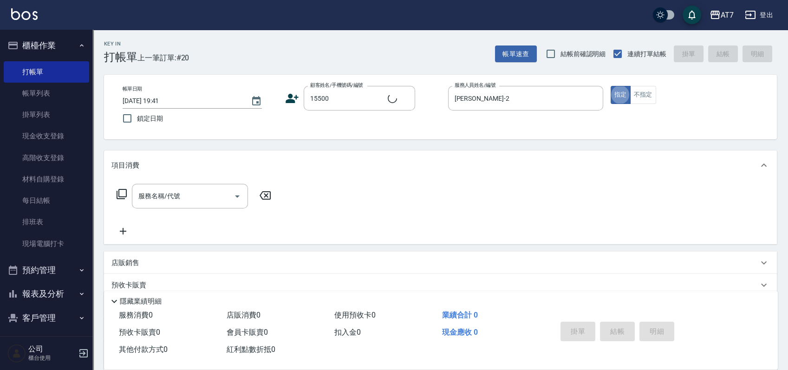
type input "公司/公司15500/15500"
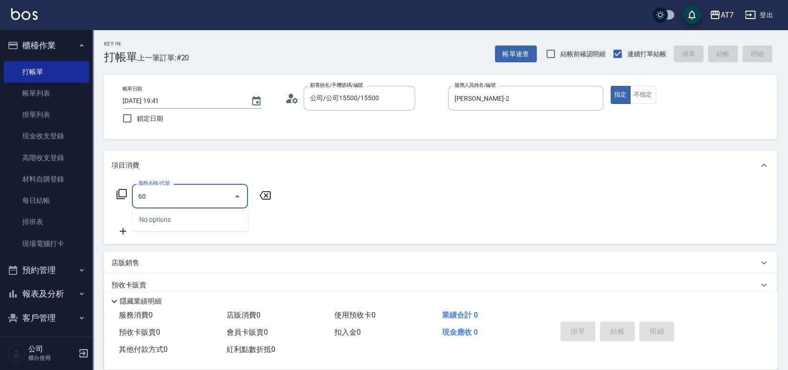
type input "603"
type input "80"
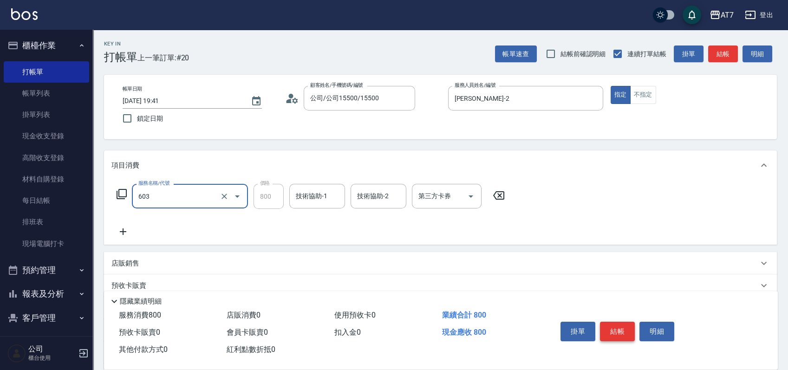
type input "TKO護髮（助(603)"
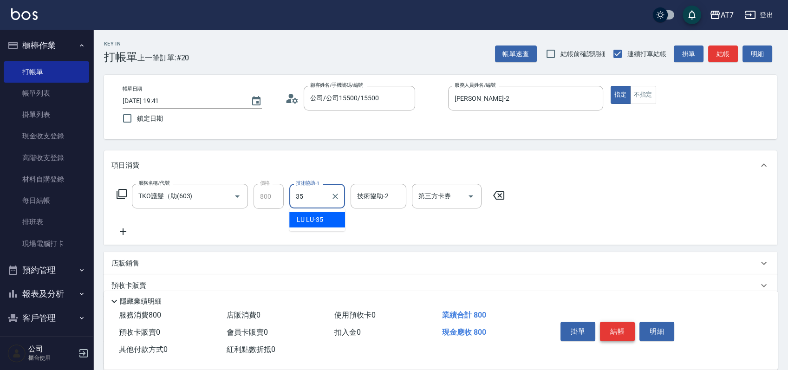
type input "LU LU-35"
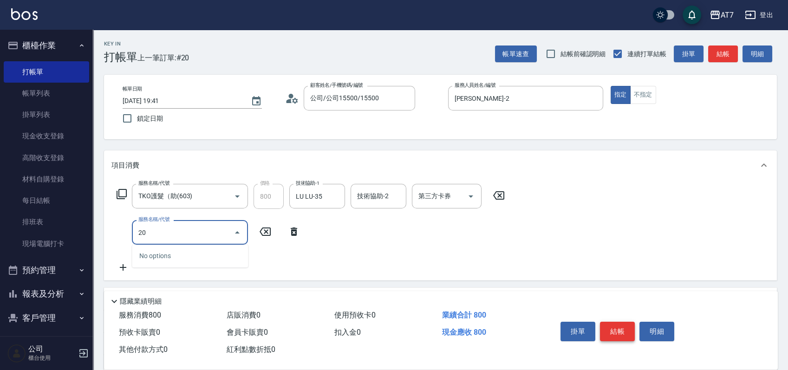
type input "201"
type input "230"
type input "燙-互助(201)"
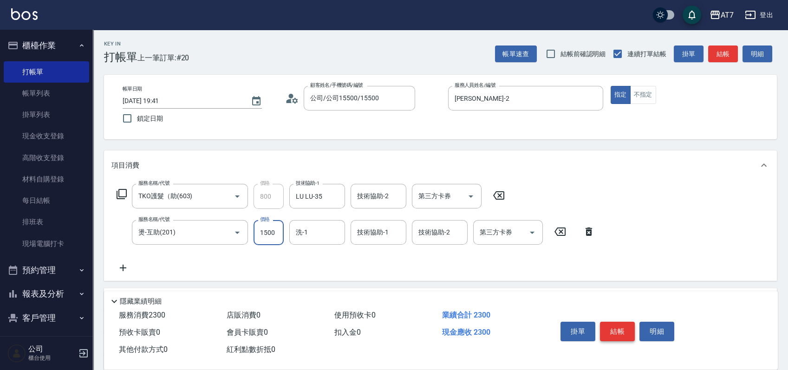
type input "2"
type input "80"
type input "250"
type input "100"
type input "2500"
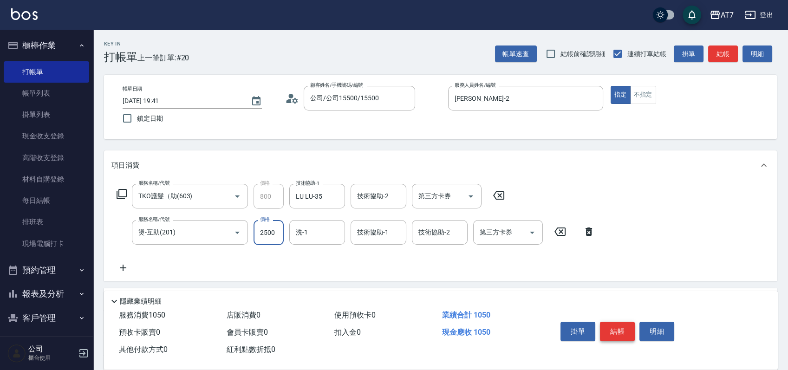
type input "330"
type input "2500"
type input "LU LU-35"
click at [625, 327] on button "結帳" at bounding box center [617, 332] width 35 height 20
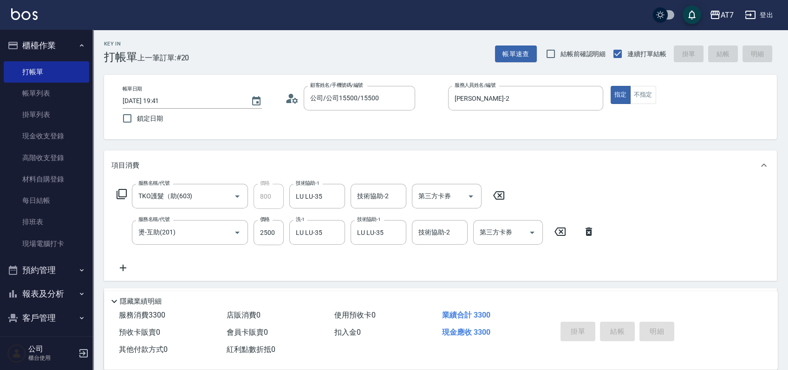
type input "0"
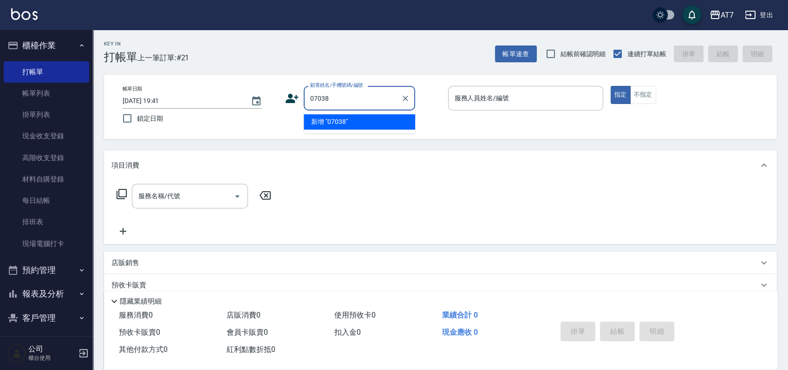
type input "07038"
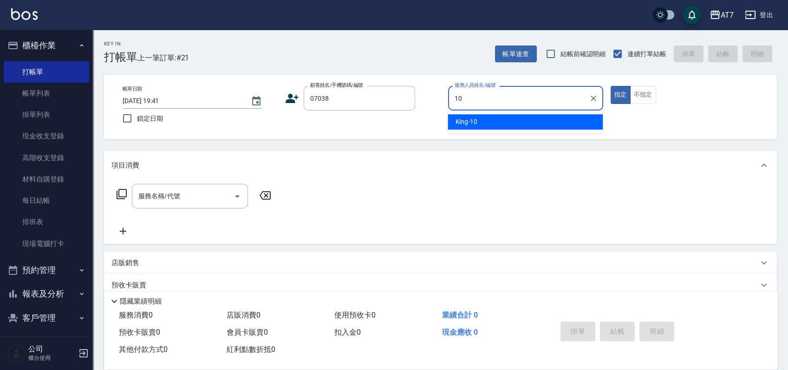
type input "[PERSON_NAME]-10"
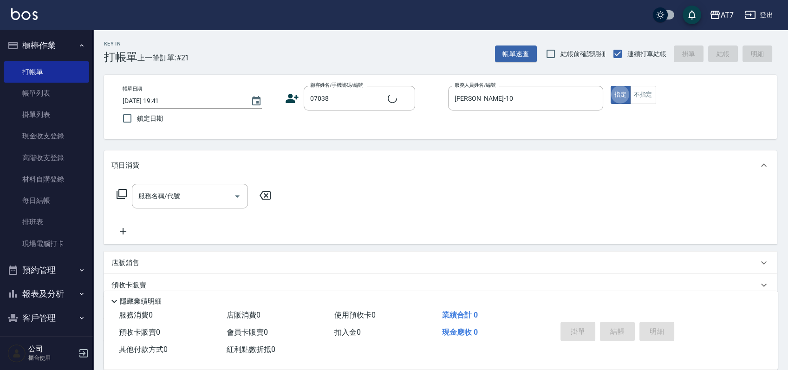
type input "公司/公司07038/07038"
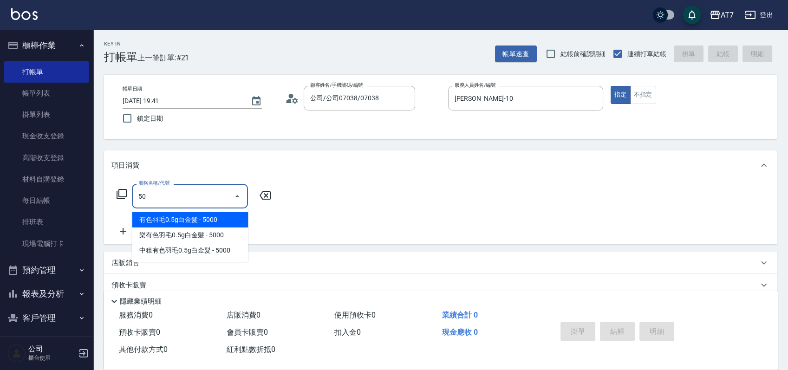
type input "501"
type input "30"
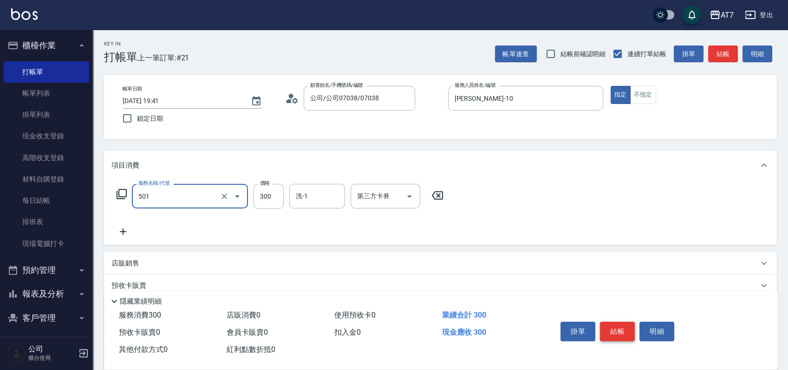
type input "洗髮(互助)(501)"
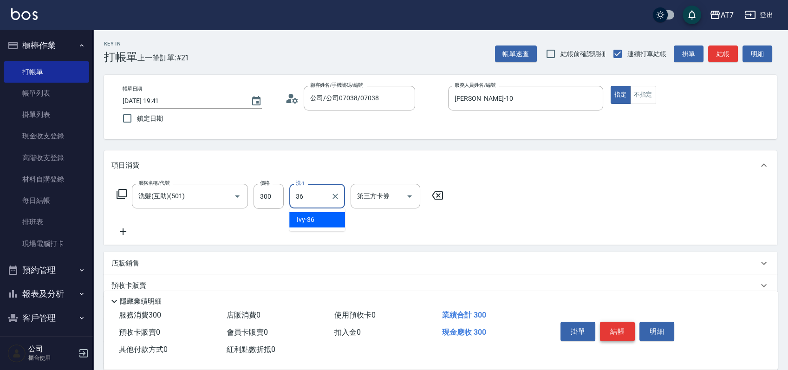
type input "Ivy-36"
click at [122, 196] on icon at bounding box center [121, 194] width 11 height 11
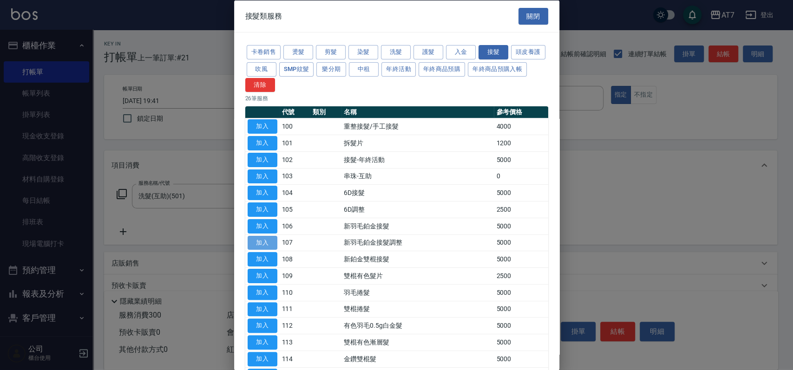
click at [263, 248] on button "加入" at bounding box center [263, 242] width 30 height 14
type input "530"
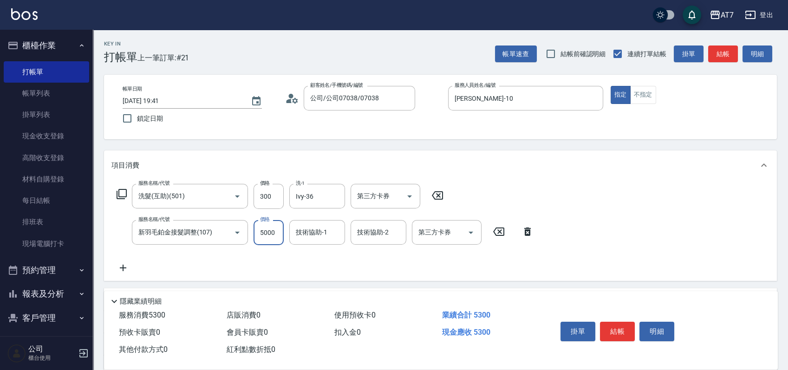
click at [259, 237] on input "5000" at bounding box center [269, 232] width 30 height 25
type input "1"
type input "30"
type input "120"
type input "40"
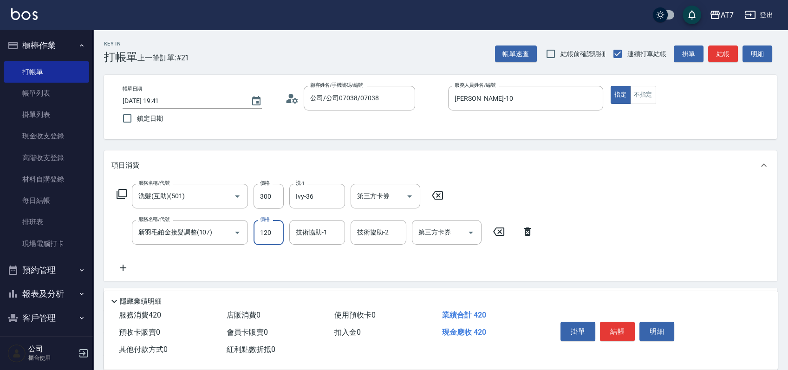
type input "1200"
type input "150"
type input "1200"
type input "Ivy-36"
click at [622, 327] on button "結帳" at bounding box center [617, 332] width 35 height 20
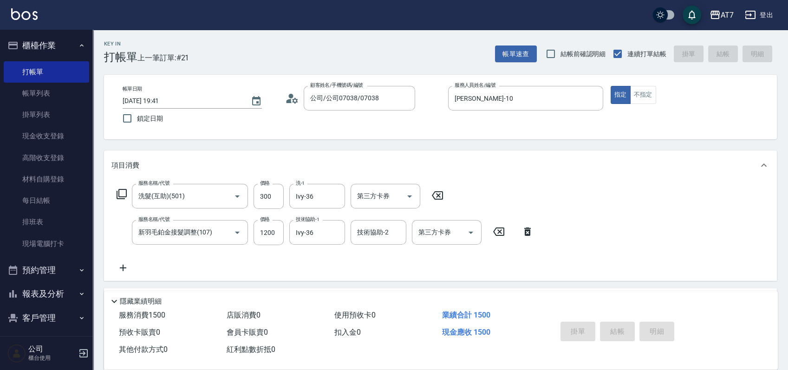
type input "[DATE] 19:42"
type input "0"
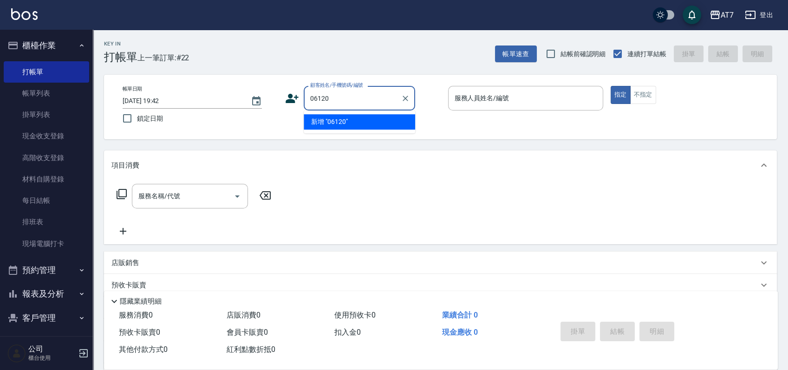
type input "06120"
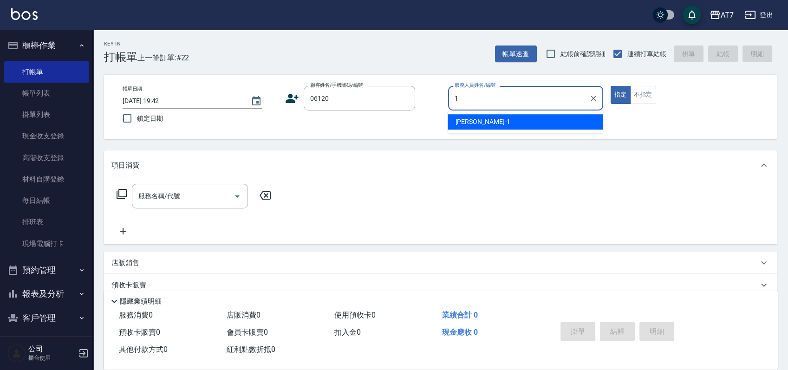
type input "[PERSON_NAME]-1"
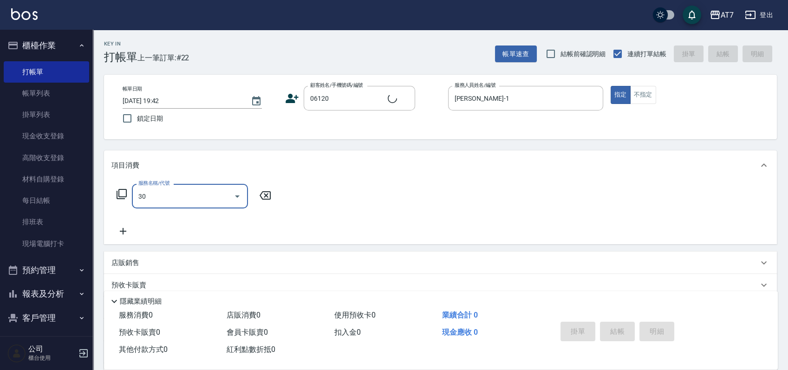
type input "302"
type input "公司單/06120-1/06120"
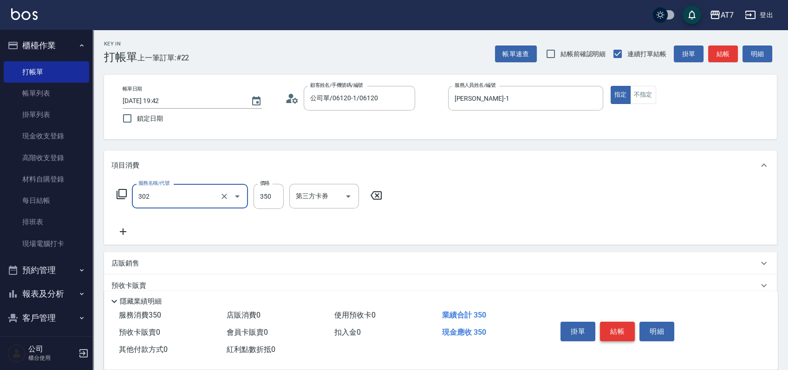
type input "30"
type input "剪髮(302)"
click at [622, 327] on button "結帳" at bounding box center [617, 332] width 35 height 20
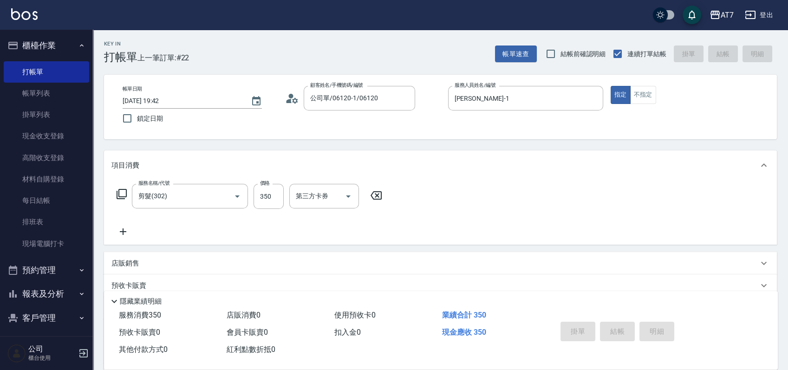
type input "0"
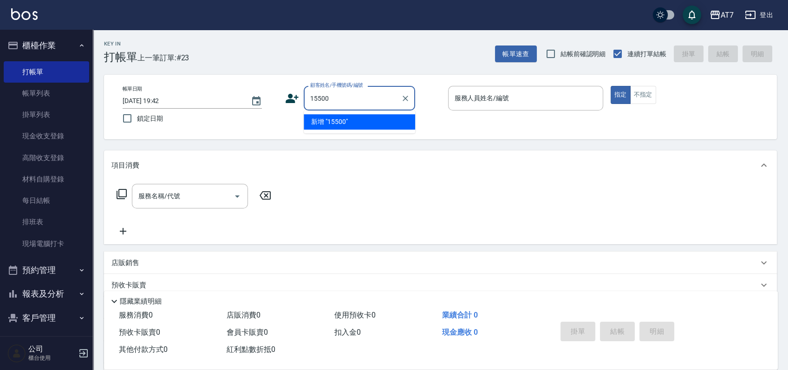
type input "15500"
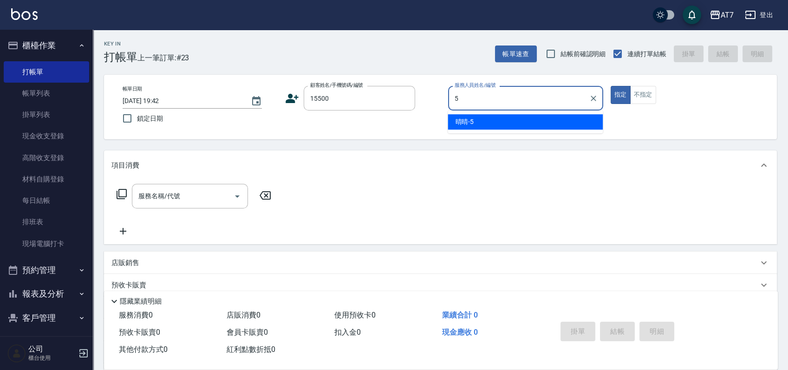
type input "5"
type input "公司/公司15500/15500"
type input "晴晴-5"
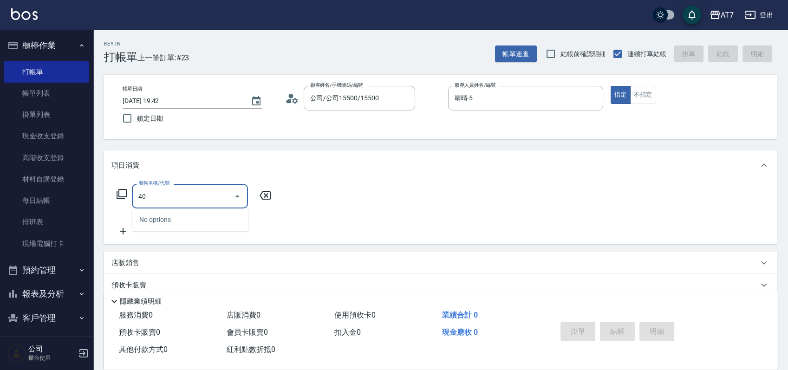
type input "400"
type input "150"
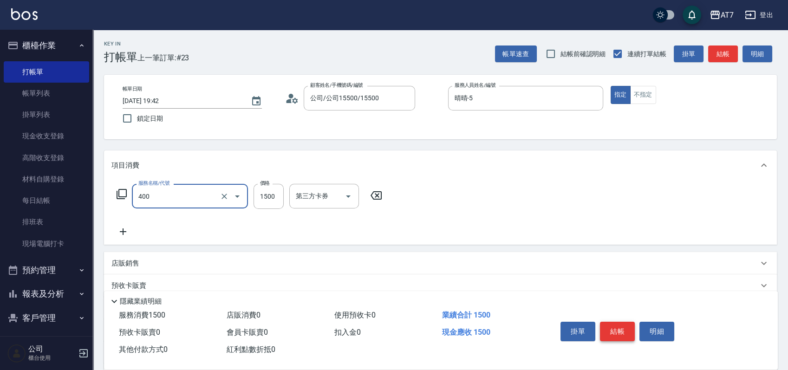
type input "染髮(400)"
type input "0"
type input "10"
type input "1000"
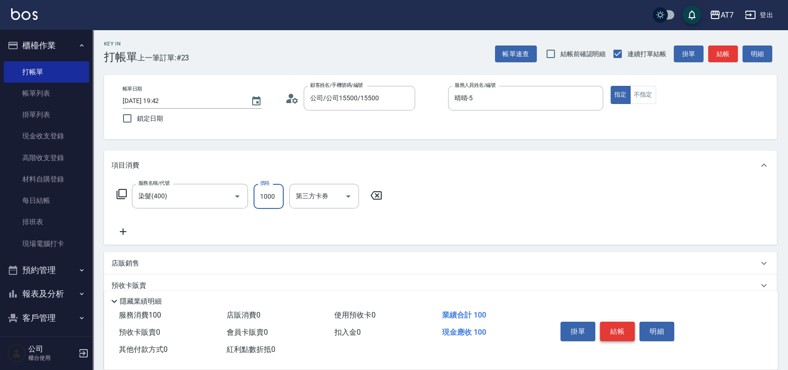
type input "100"
type input "1000"
click at [622, 327] on button "結帳" at bounding box center [617, 332] width 35 height 20
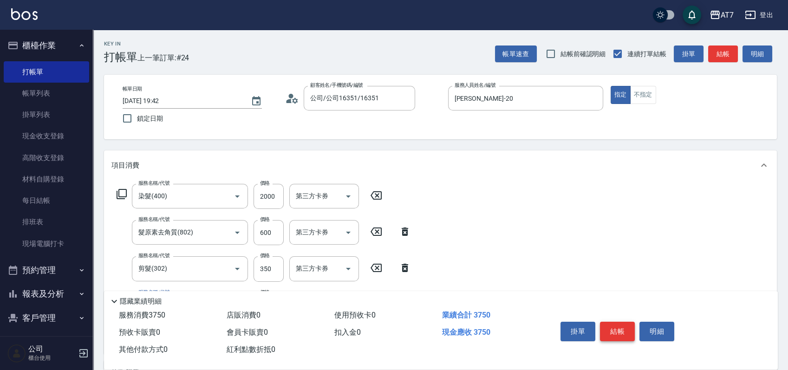
click at [622, 327] on button "結帳" at bounding box center [617, 332] width 35 height 20
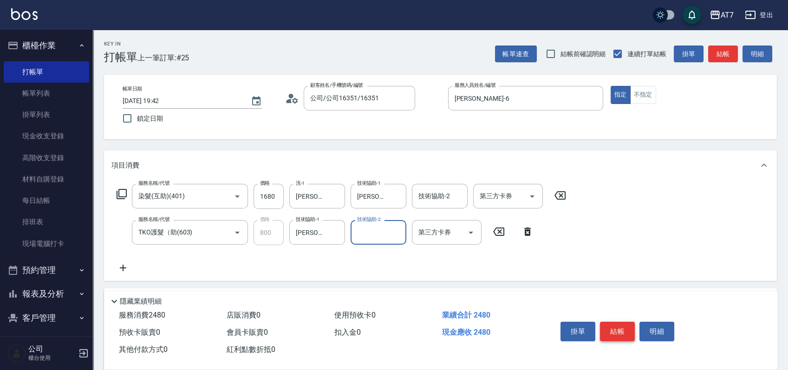
click at [622, 327] on button "結帳" at bounding box center [617, 332] width 35 height 20
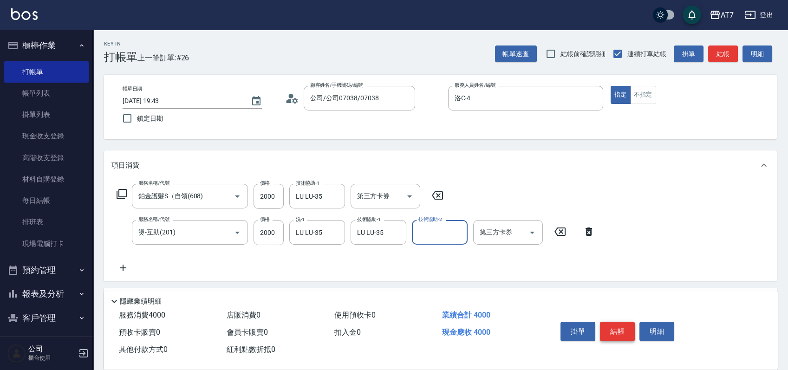
click at [622, 327] on button "結帳" at bounding box center [617, 332] width 35 height 20
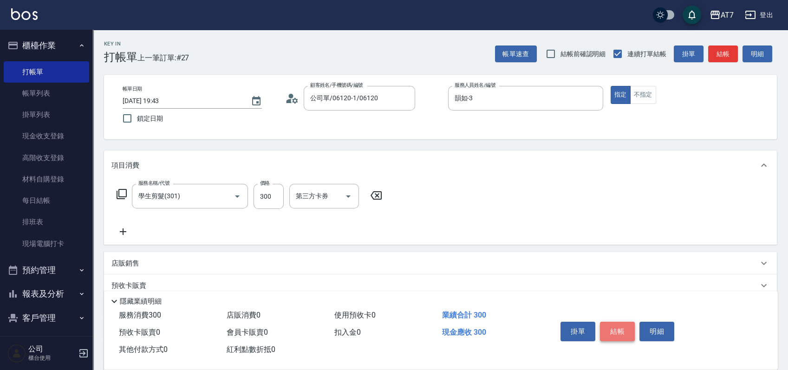
click at [622, 327] on button "結帳" at bounding box center [617, 332] width 35 height 20
click at [611, 326] on button "結帳" at bounding box center [617, 332] width 35 height 20
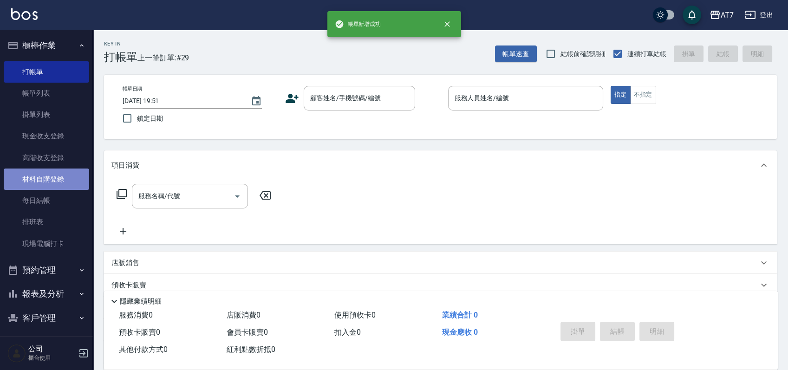
click at [60, 176] on link "材料自購登錄" at bounding box center [46, 179] width 85 height 21
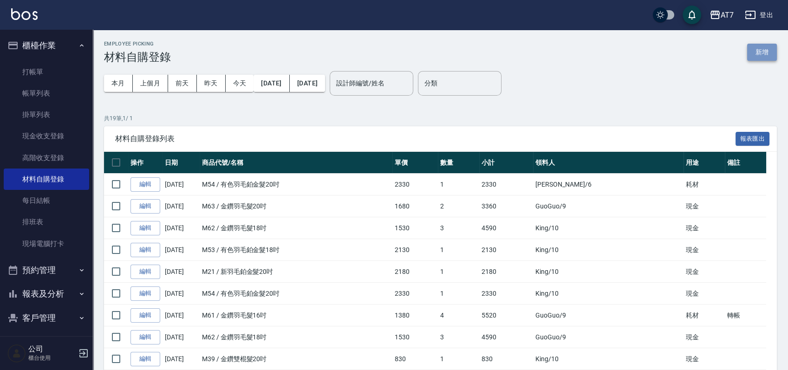
click at [752, 48] on button "新增" at bounding box center [762, 52] width 30 height 17
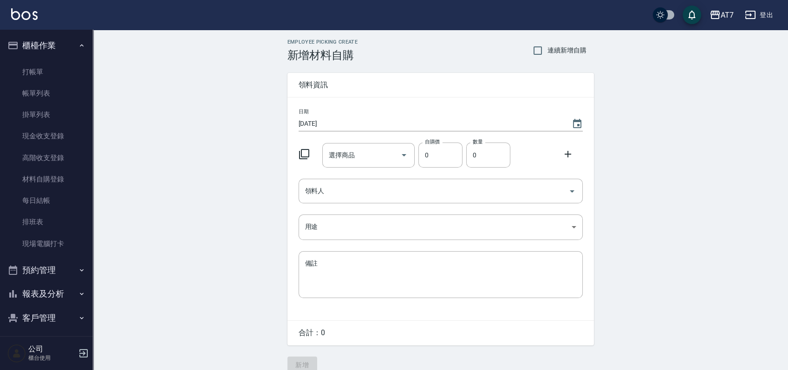
click at [307, 152] on icon at bounding box center [304, 154] width 11 height 11
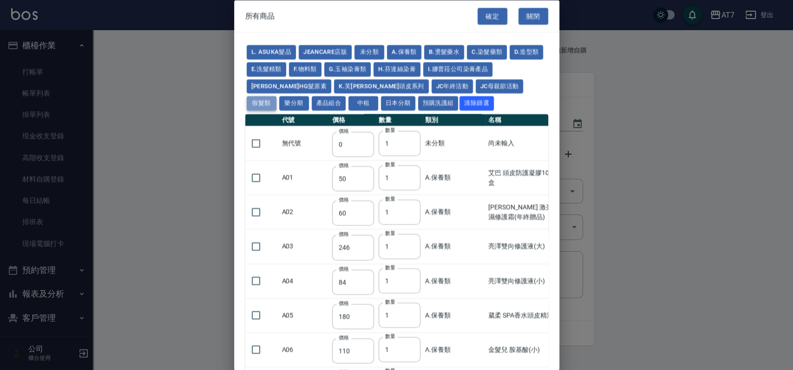
click at [276, 96] on button "假髮類" at bounding box center [262, 103] width 30 height 14
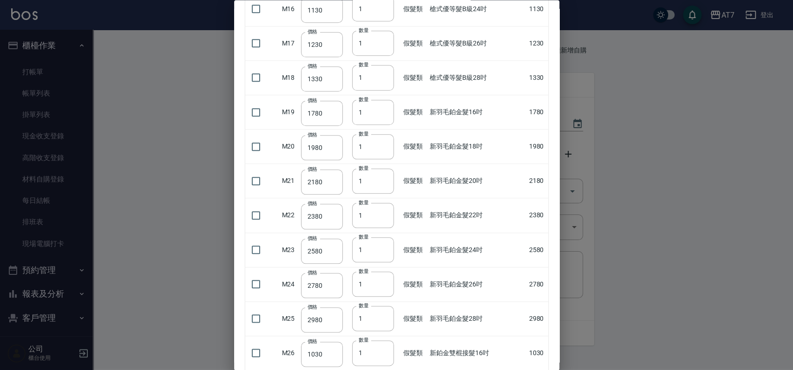
scroll to position [527, 0]
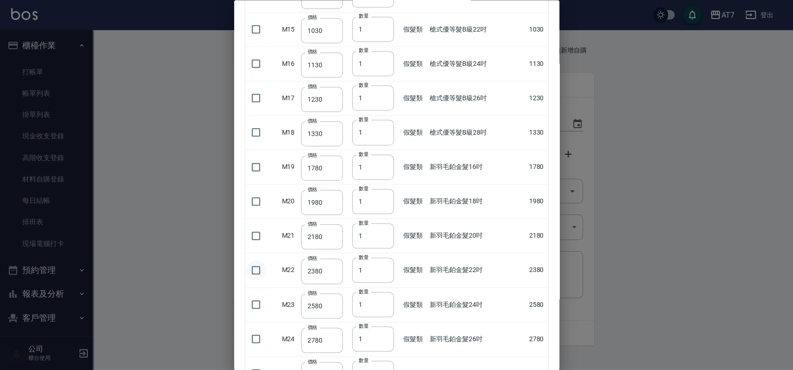
click at [257, 267] on input "checkbox" at bounding box center [256, 271] width 20 height 20
click at [384, 268] on input "2" at bounding box center [373, 270] width 42 height 25
click at [384, 268] on input "3" at bounding box center [373, 270] width 42 height 25
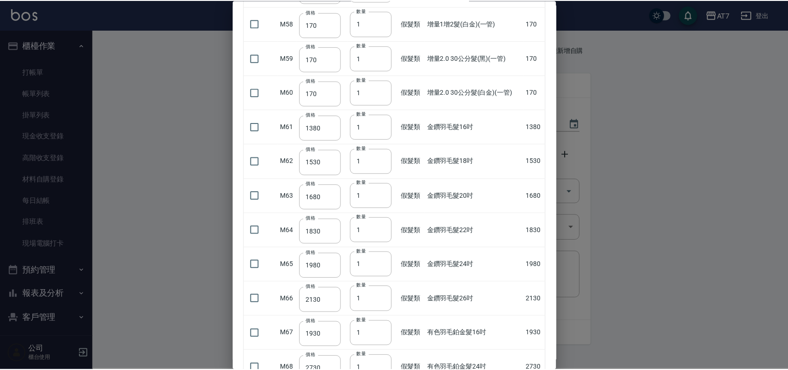
scroll to position [2322, 0]
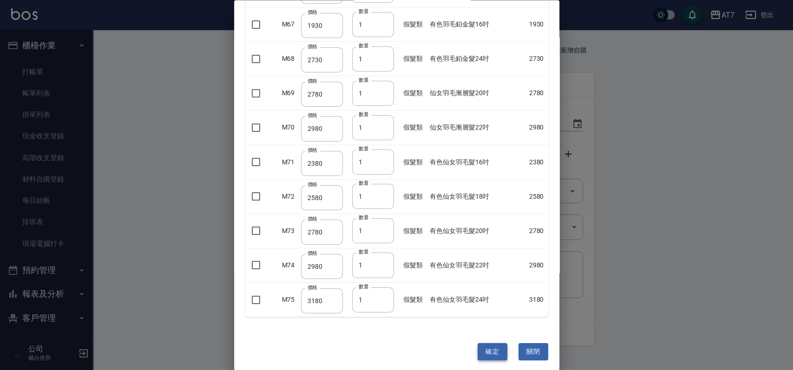
click at [492, 343] on button "確定" at bounding box center [492, 351] width 30 height 17
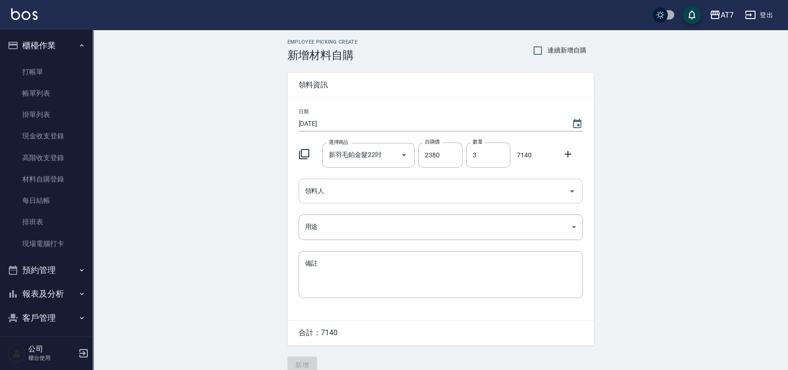
click at [479, 195] on input "領料人" at bounding box center [434, 191] width 262 height 16
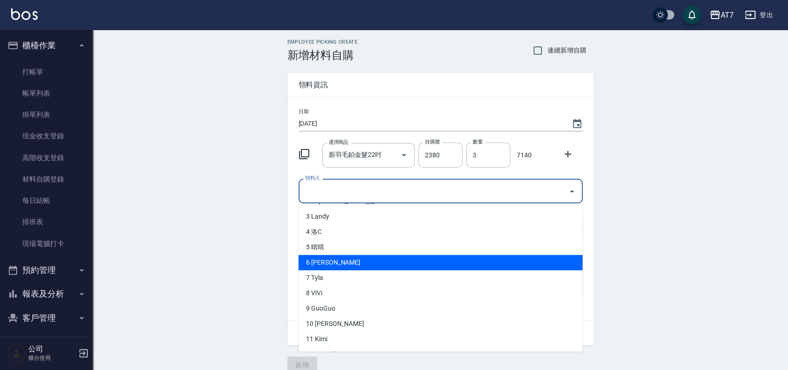
scroll to position [62, 0]
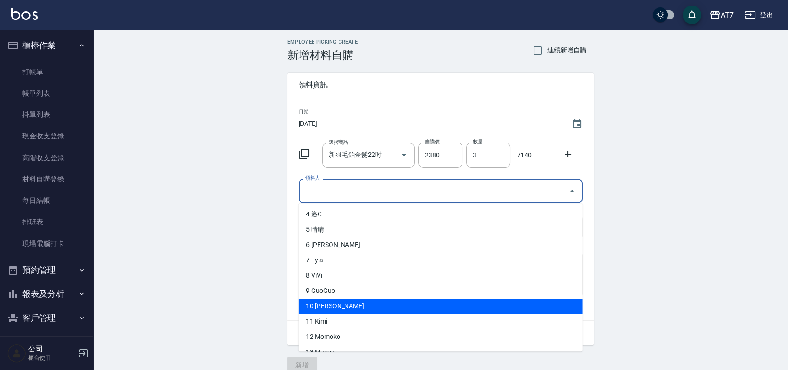
click at [345, 308] on li "10 [PERSON_NAME]" at bounding box center [441, 306] width 284 height 15
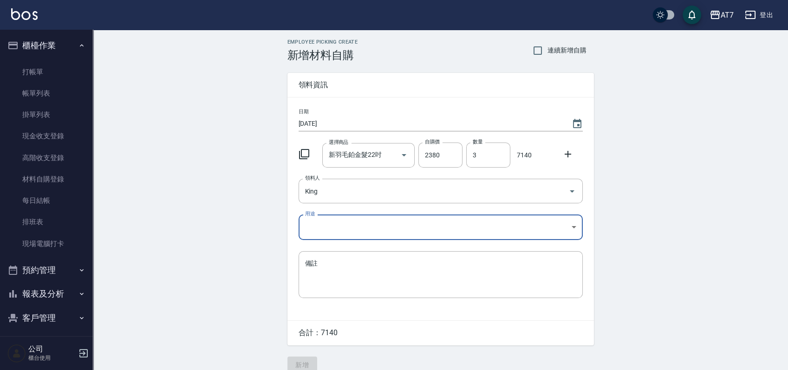
click at [344, 232] on body "AT7 登出 櫃檯作業 打帳單 帳單列表 掛單列表 現金收支登錄 高階收支登錄 材料自購登錄 每日結帳 排班表 現場電腦打卡 預約管理 預約管理 單日預約紀錄…" at bounding box center [394, 191] width 788 height 383
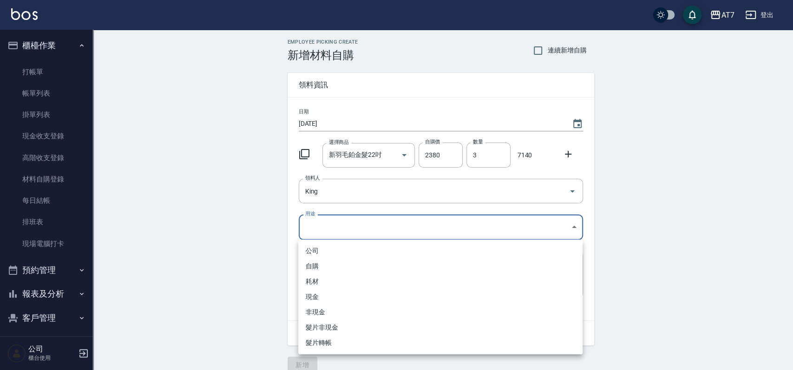
click at [326, 293] on li "現金" at bounding box center [440, 296] width 284 height 15
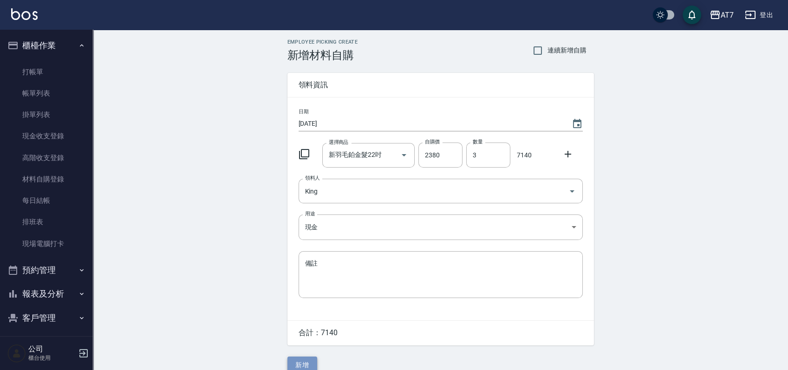
click at [302, 359] on button "新增" at bounding box center [302, 365] width 30 height 17
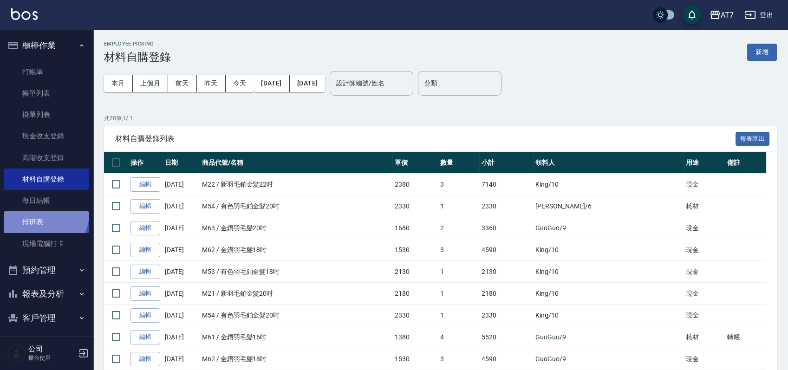
click at [44, 214] on link "排班表" at bounding box center [46, 221] width 85 height 21
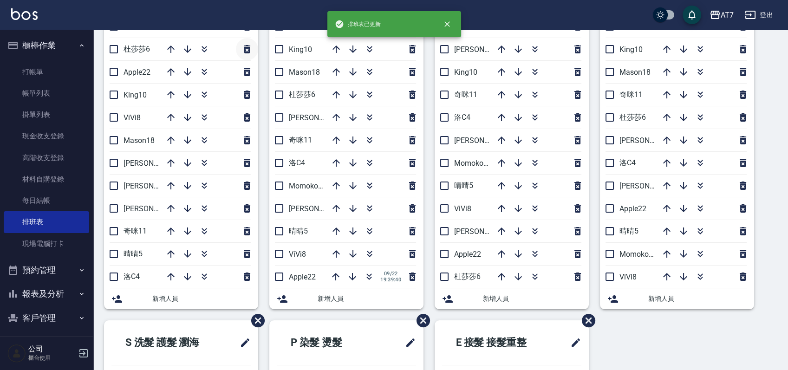
scroll to position [186, 0]
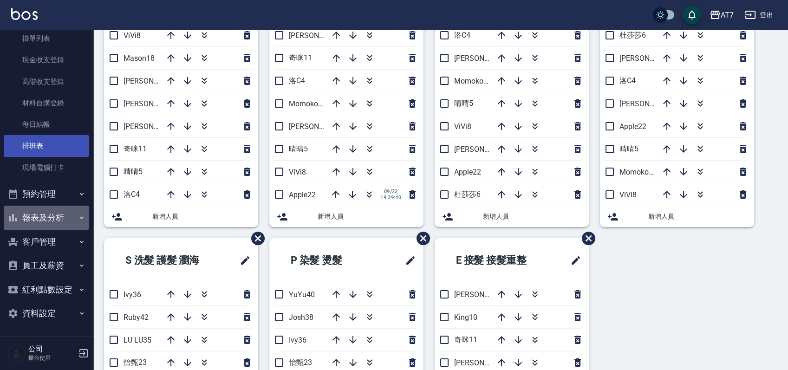
click at [69, 214] on button "報表及分析" at bounding box center [46, 218] width 85 height 24
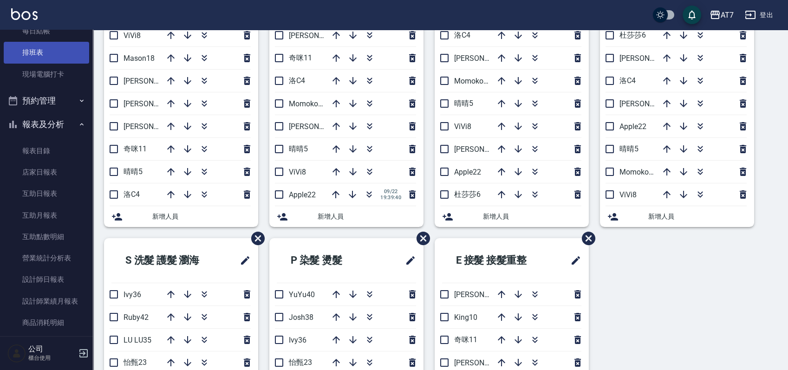
scroll to position [262, 0]
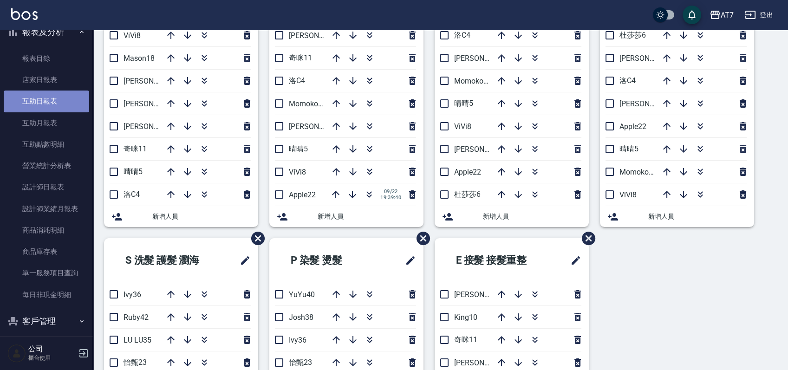
click at [60, 103] on link "互助日報表" at bounding box center [46, 101] width 85 height 21
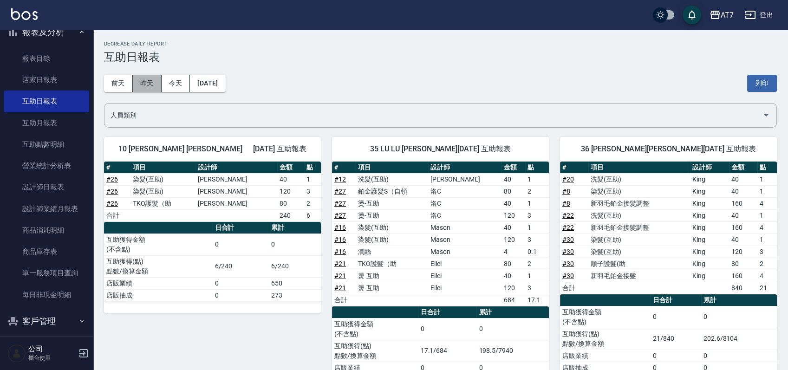
click at [147, 87] on button "昨天" at bounding box center [147, 83] width 29 height 17
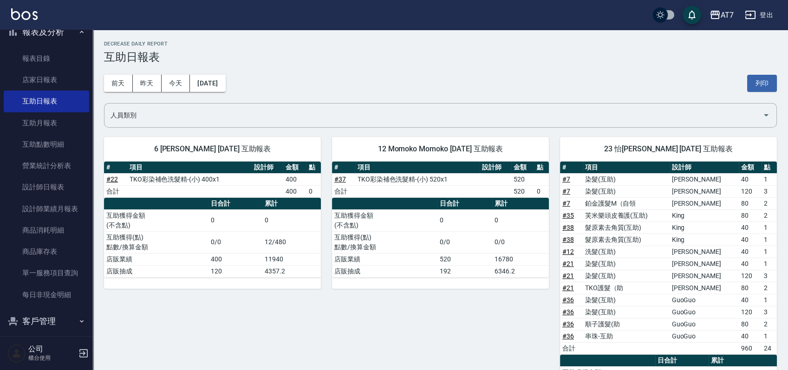
click at [766, 18] on button "登出" at bounding box center [759, 15] width 36 height 17
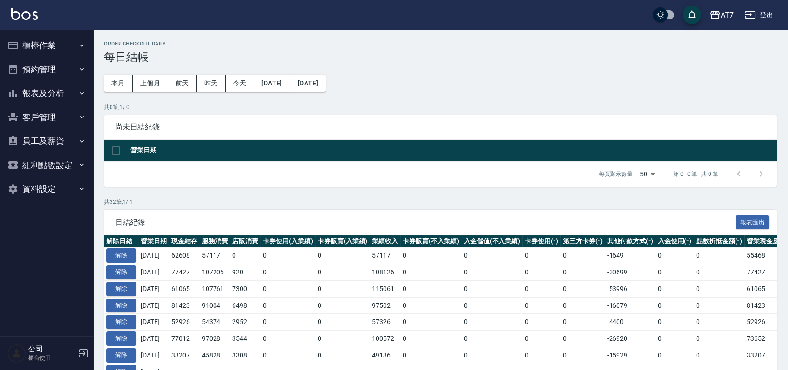
click at [57, 93] on button "報表及分析" at bounding box center [46, 93] width 85 height 24
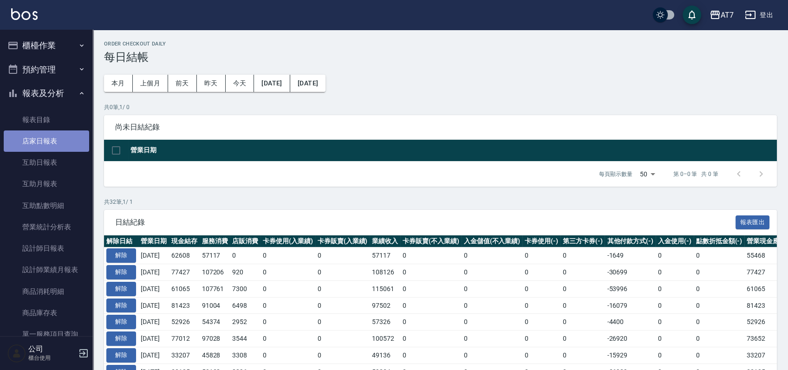
click at [57, 132] on link "店家日報表" at bounding box center [46, 140] width 85 height 21
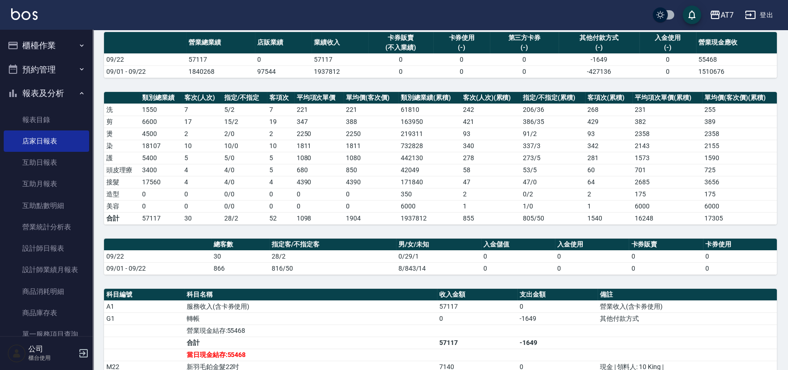
scroll to position [186, 0]
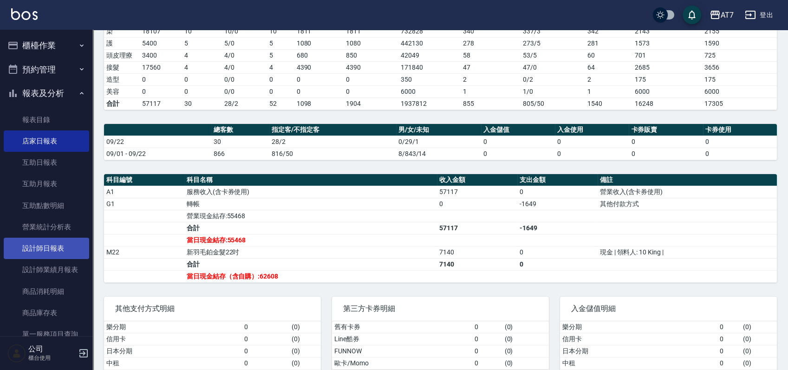
click at [69, 256] on link "設計師日報表" at bounding box center [46, 248] width 85 height 21
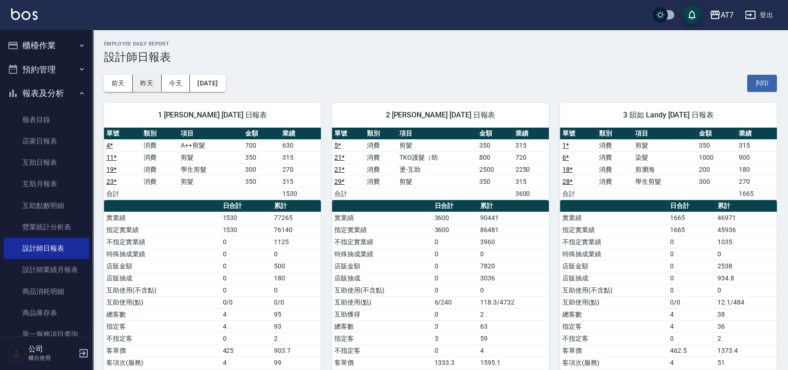
click at [155, 83] on button "昨天" at bounding box center [147, 83] width 29 height 17
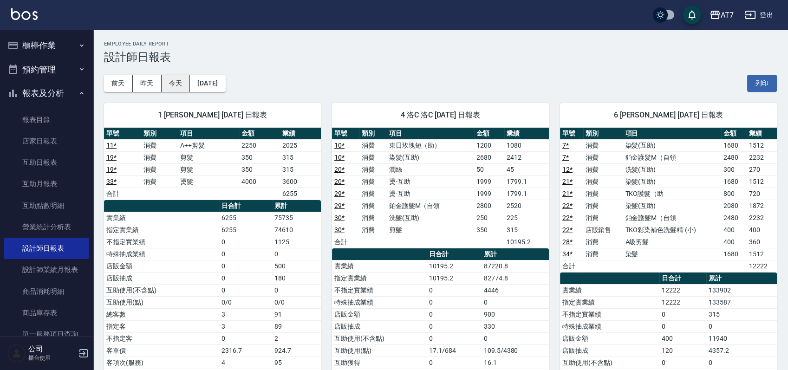
click at [184, 89] on button "今天" at bounding box center [176, 83] width 29 height 17
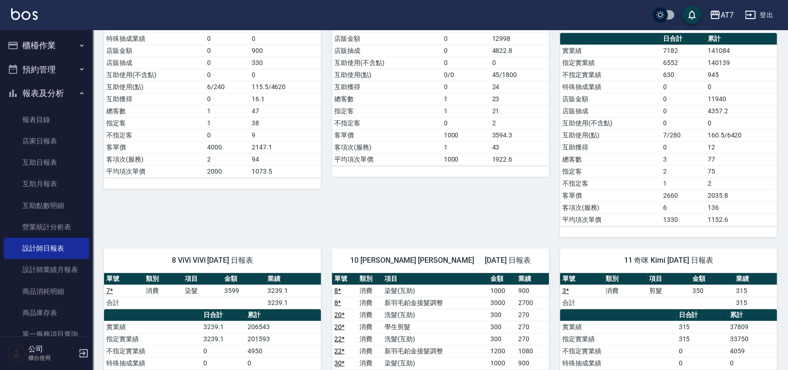
scroll to position [619, 0]
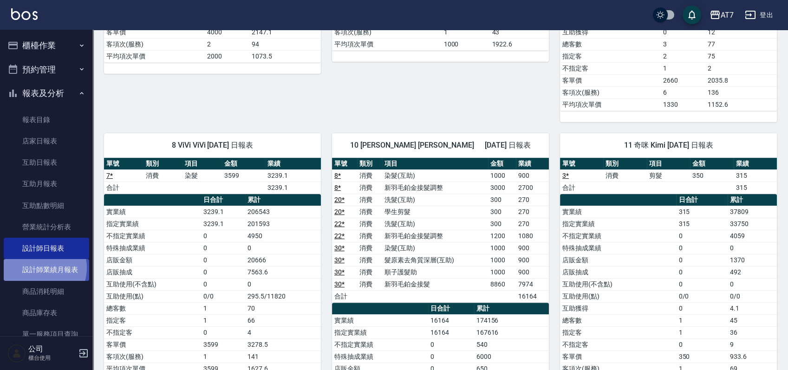
click at [39, 268] on link "設計師業績月報表" at bounding box center [46, 269] width 85 height 21
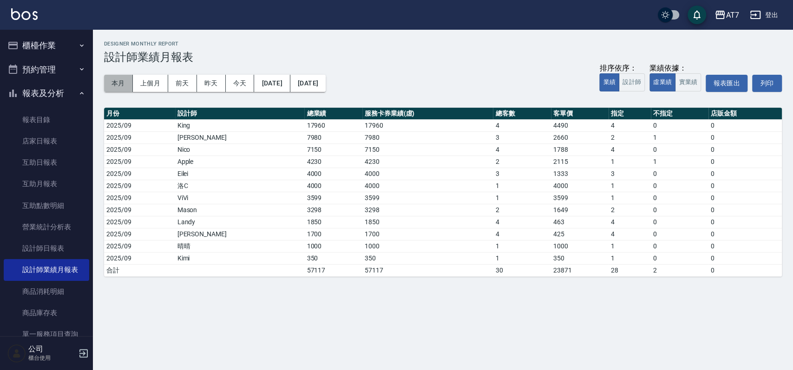
click at [111, 86] on button "本月" at bounding box center [118, 83] width 29 height 17
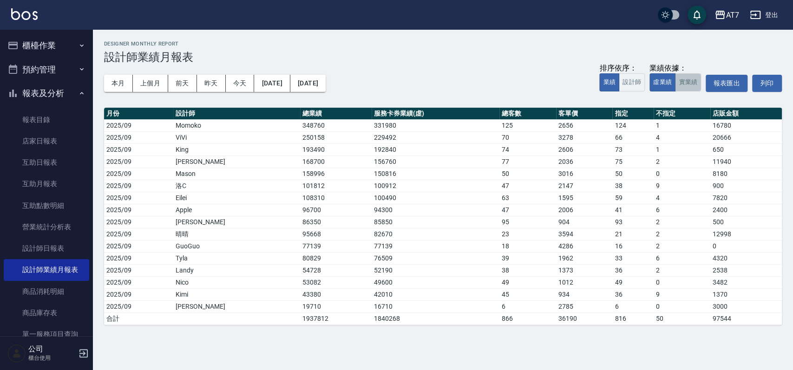
click at [684, 85] on button "實業績" at bounding box center [688, 82] width 26 height 18
